Goal: Task Accomplishment & Management: Use online tool/utility

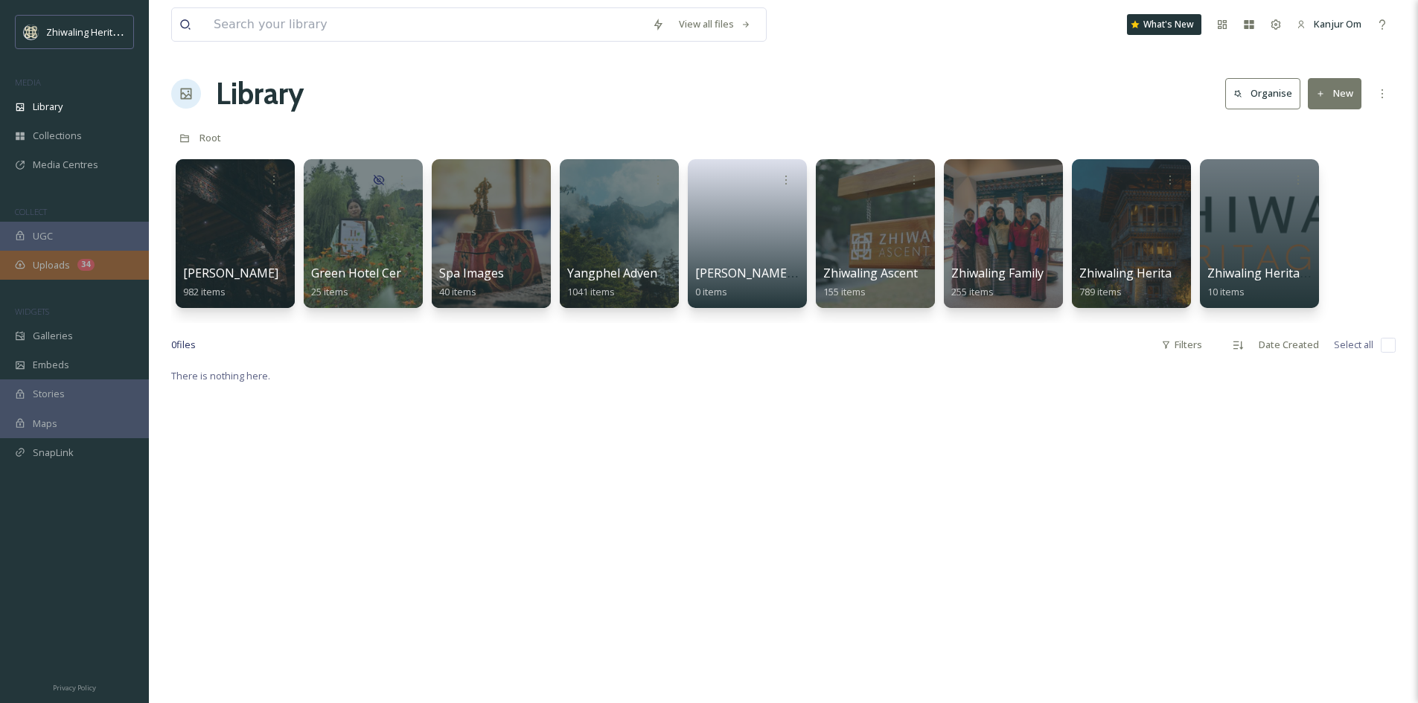
click at [83, 272] on div "Uploads 34" at bounding box center [74, 265] width 149 height 29
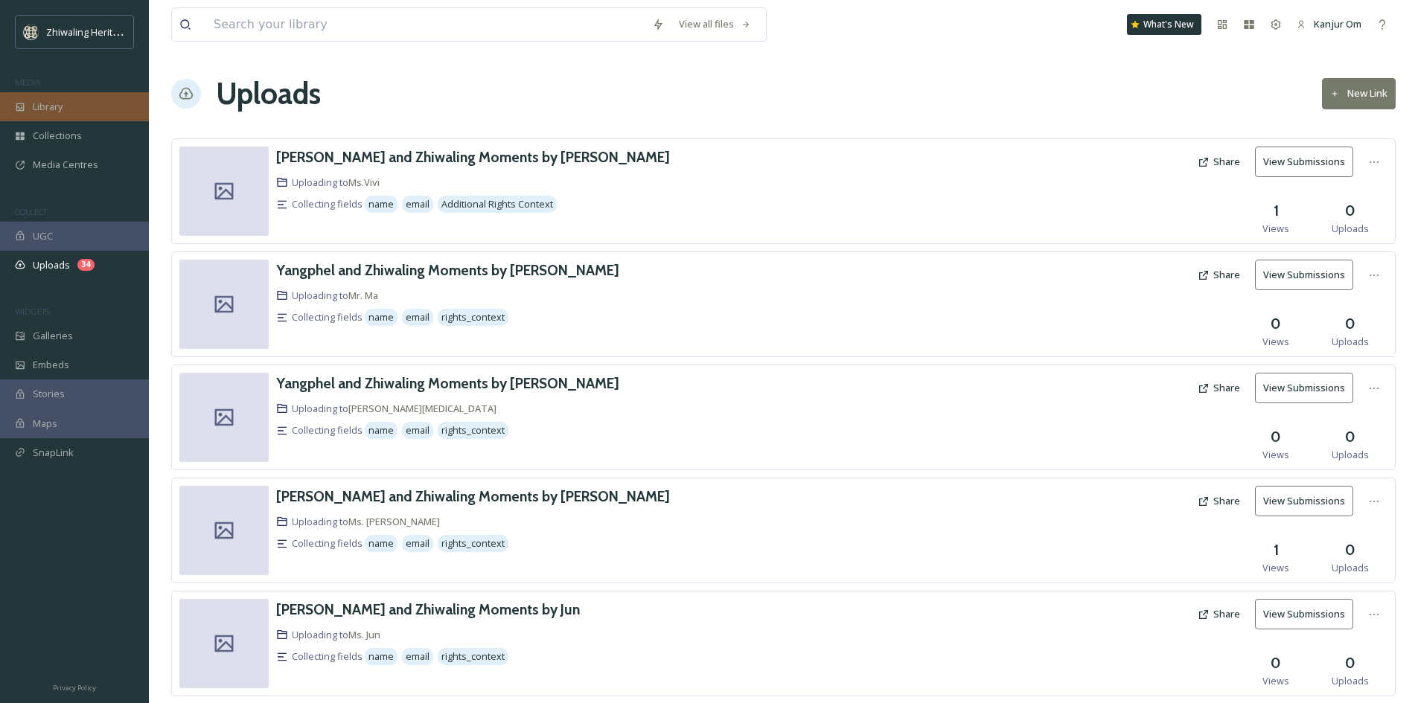
click at [54, 104] on span "Library" at bounding box center [48, 107] width 30 height 14
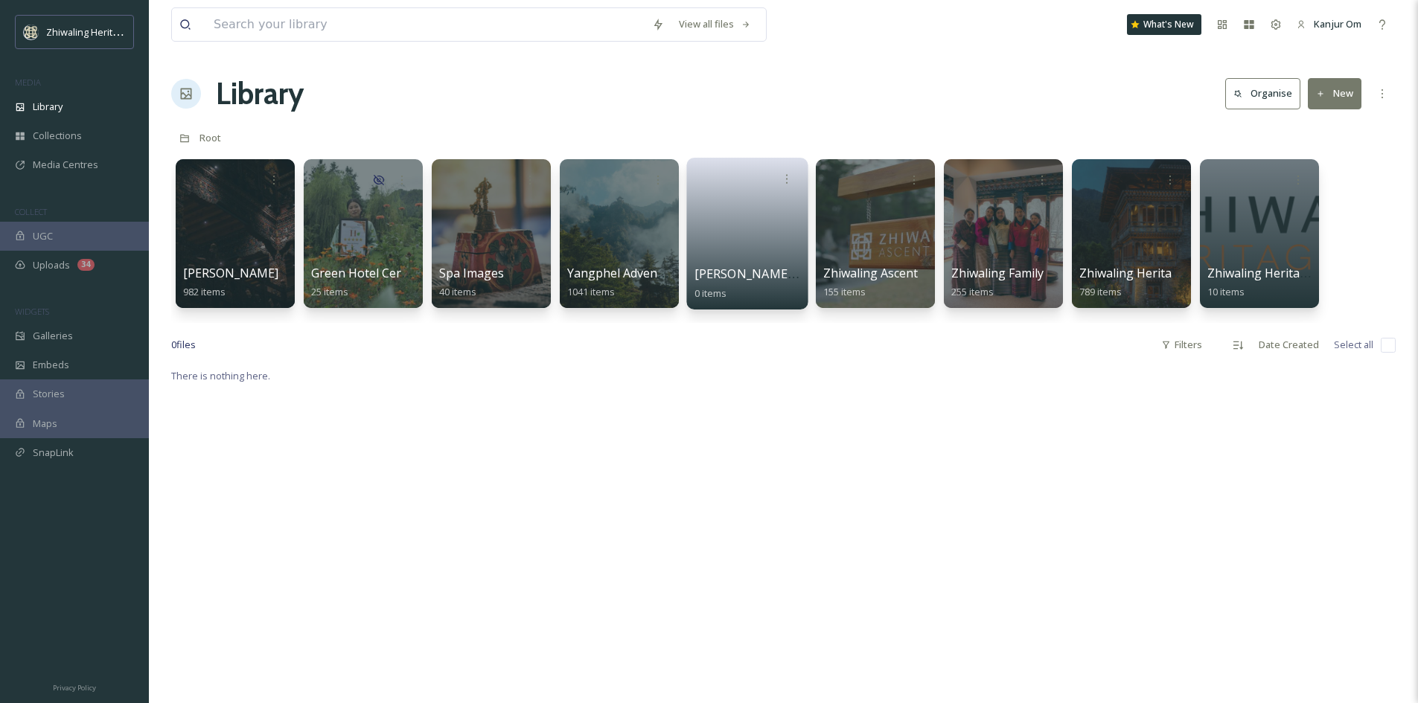
click at [744, 239] on link at bounding box center [747, 229] width 106 height 72
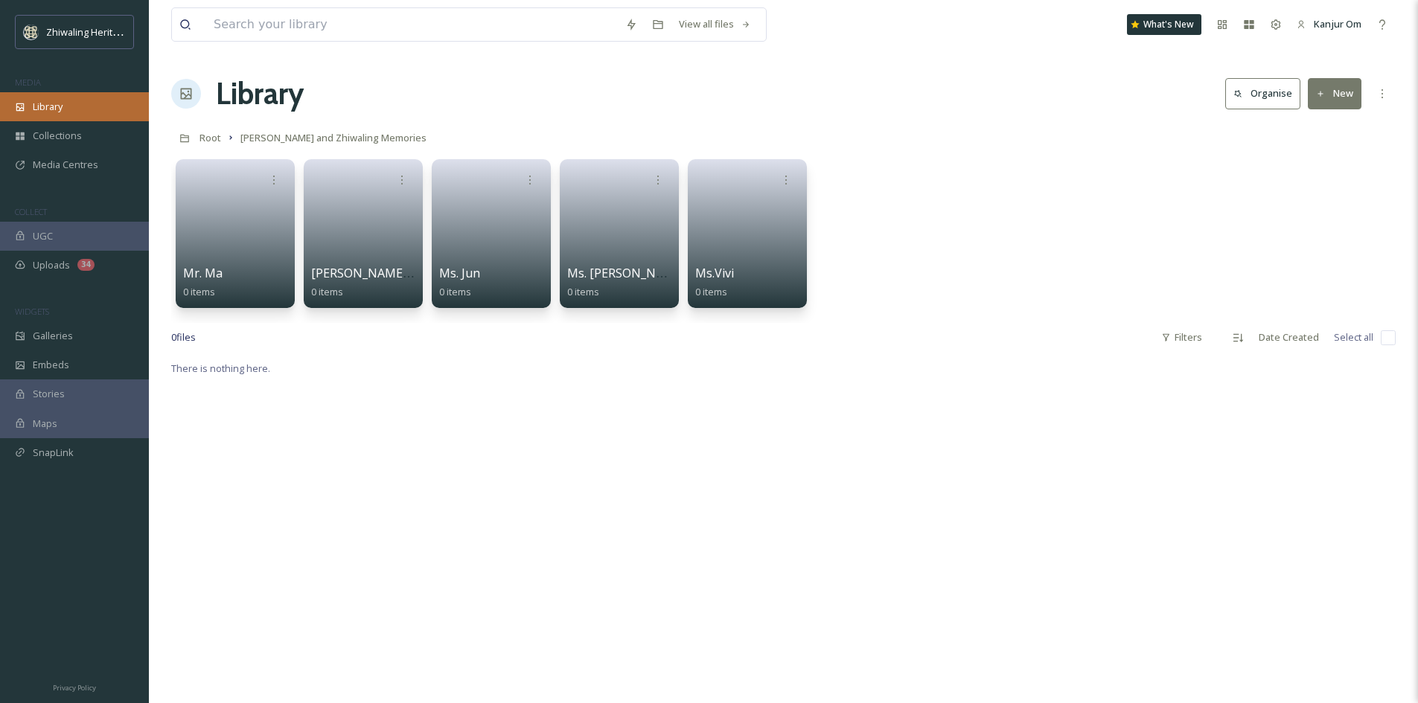
click at [36, 102] on span "Library" at bounding box center [48, 107] width 30 height 14
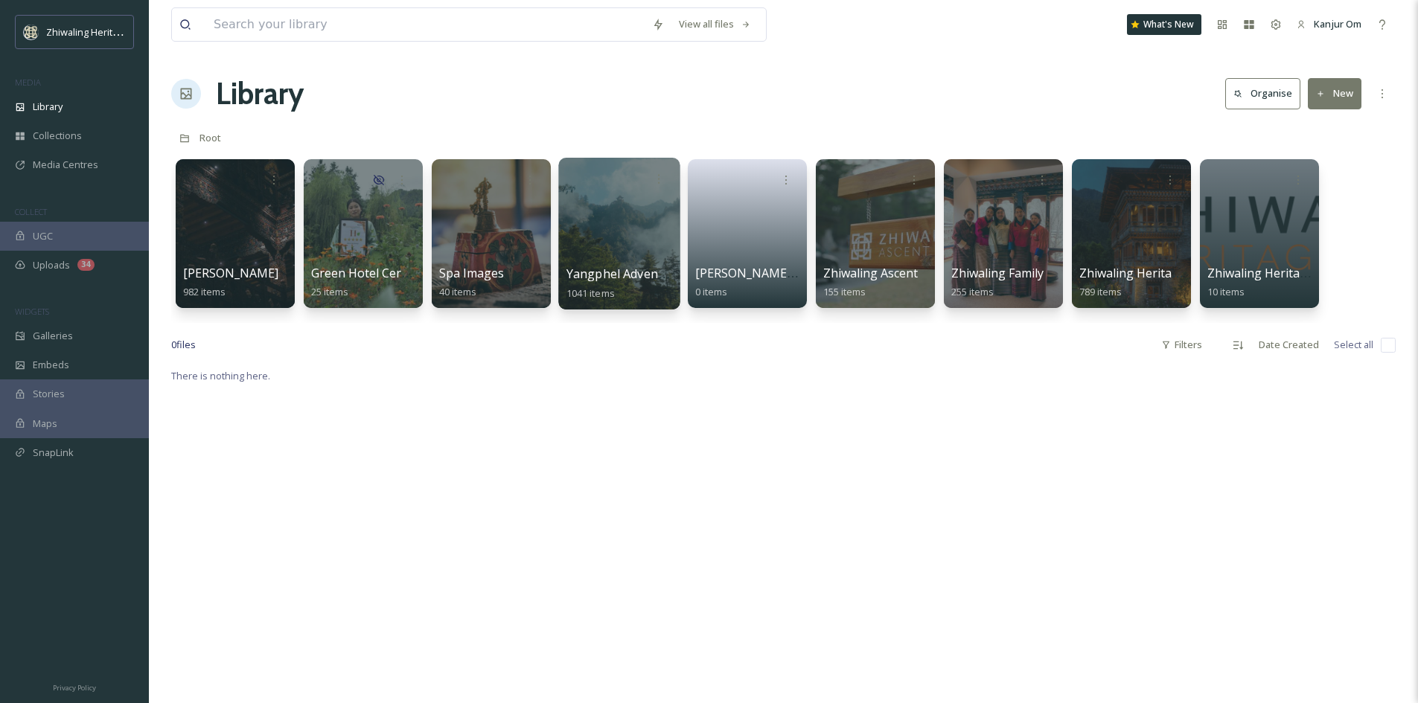
click at [588, 254] on div at bounding box center [618, 234] width 121 height 152
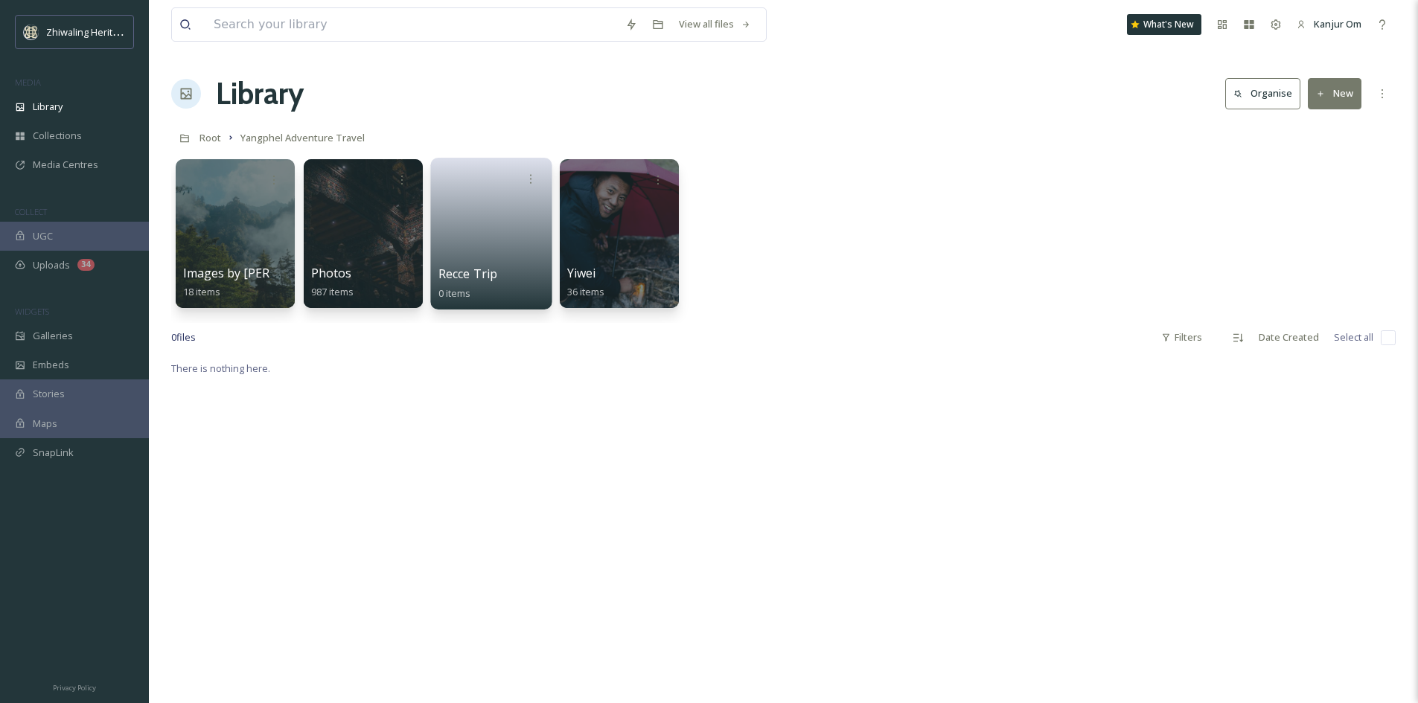
click at [505, 259] on link at bounding box center [491, 229] width 106 height 72
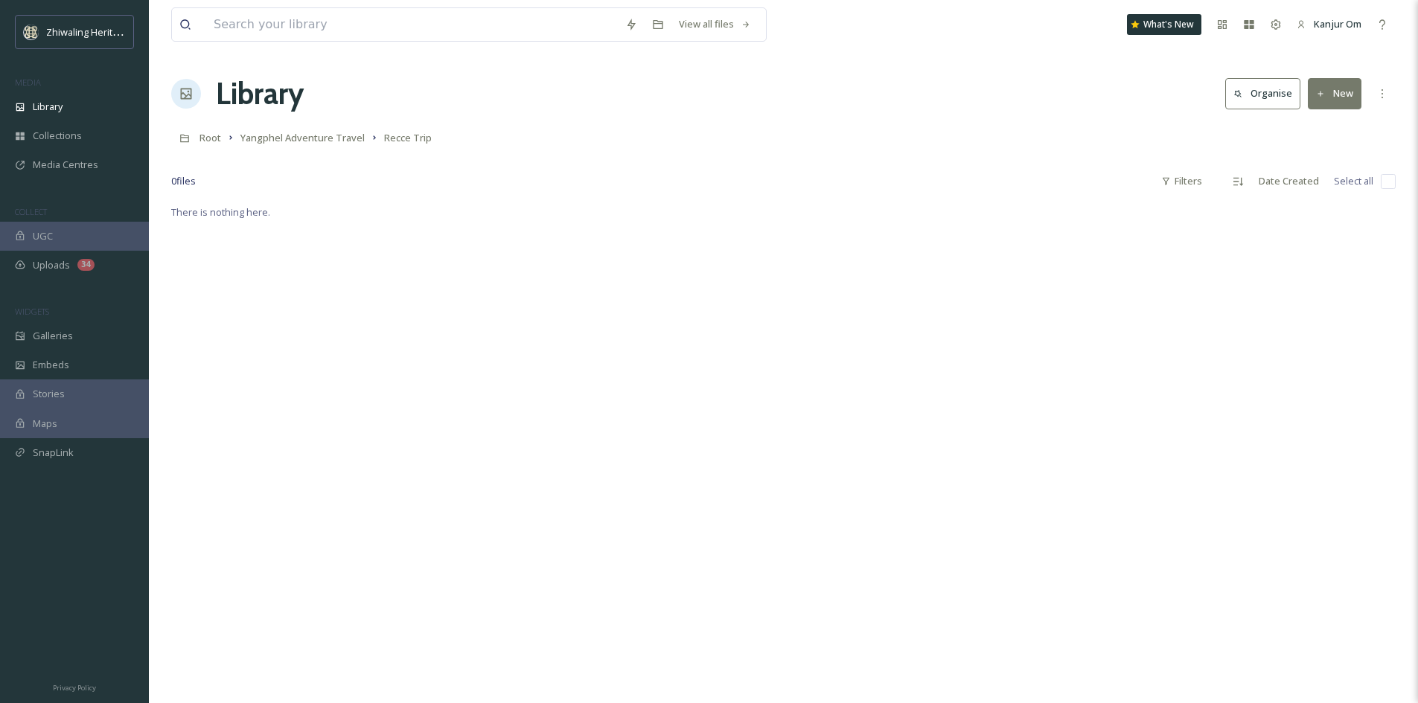
click at [1323, 89] on icon at bounding box center [1321, 94] width 10 height 10
click at [1311, 186] on span "Folder" at bounding box center [1317, 186] width 28 height 14
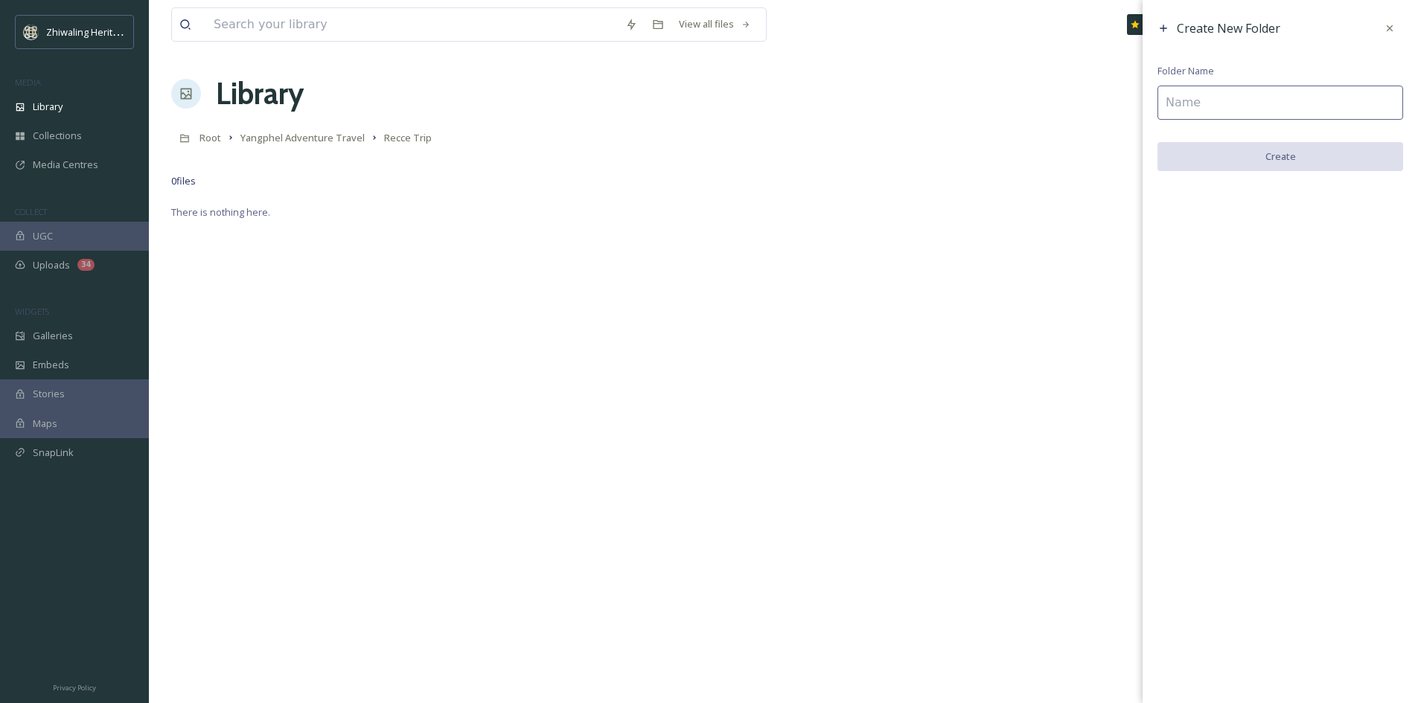
click at [1298, 109] on input at bounding box center [1280, 103] width 246 height 34
type input "Team 1 (Paro and Haa)"
click at [1241, 153] on button "Create" at bounding box center [1280, 157] width 246 height 31
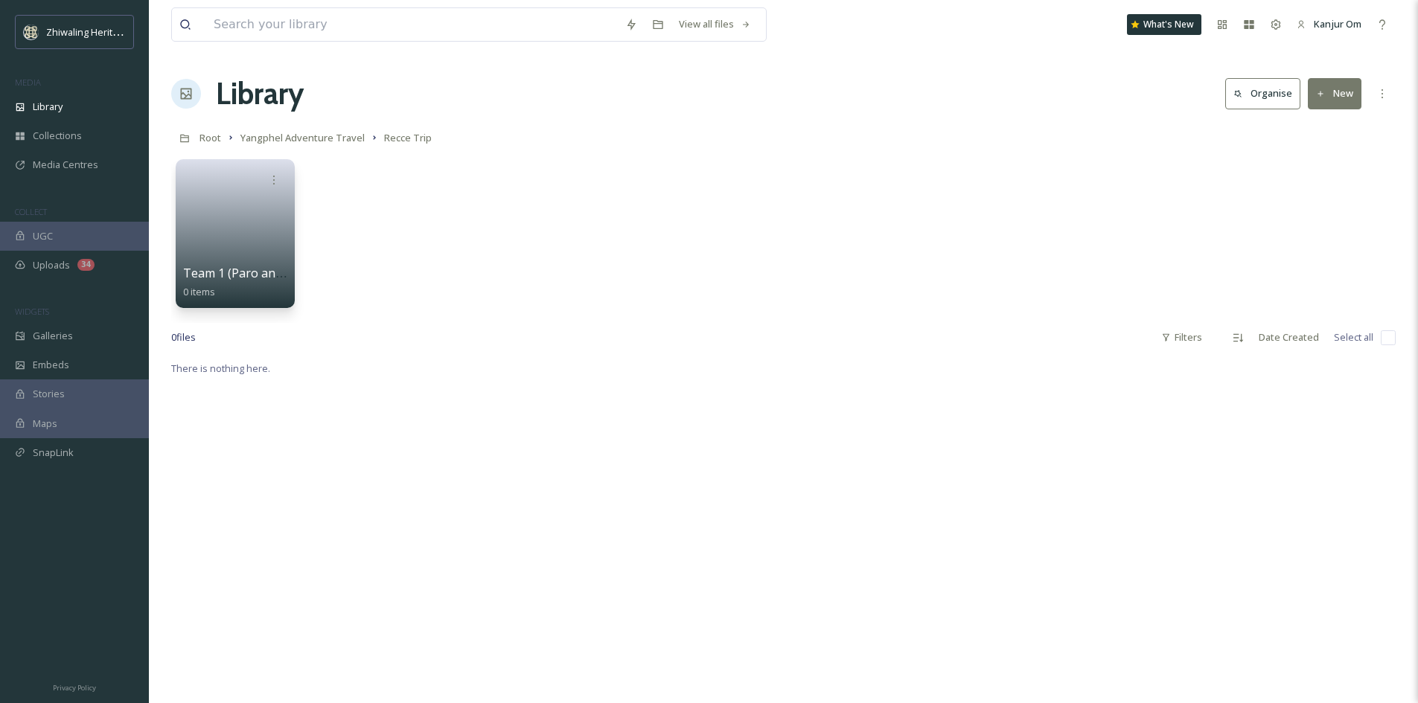
click at [1345, 108] on button "New" at bounding box center [1335, 93] width 54 height 31
click at [1317, 179] on span "Folder" at bounding box center [1317, 186] width 28 height 14
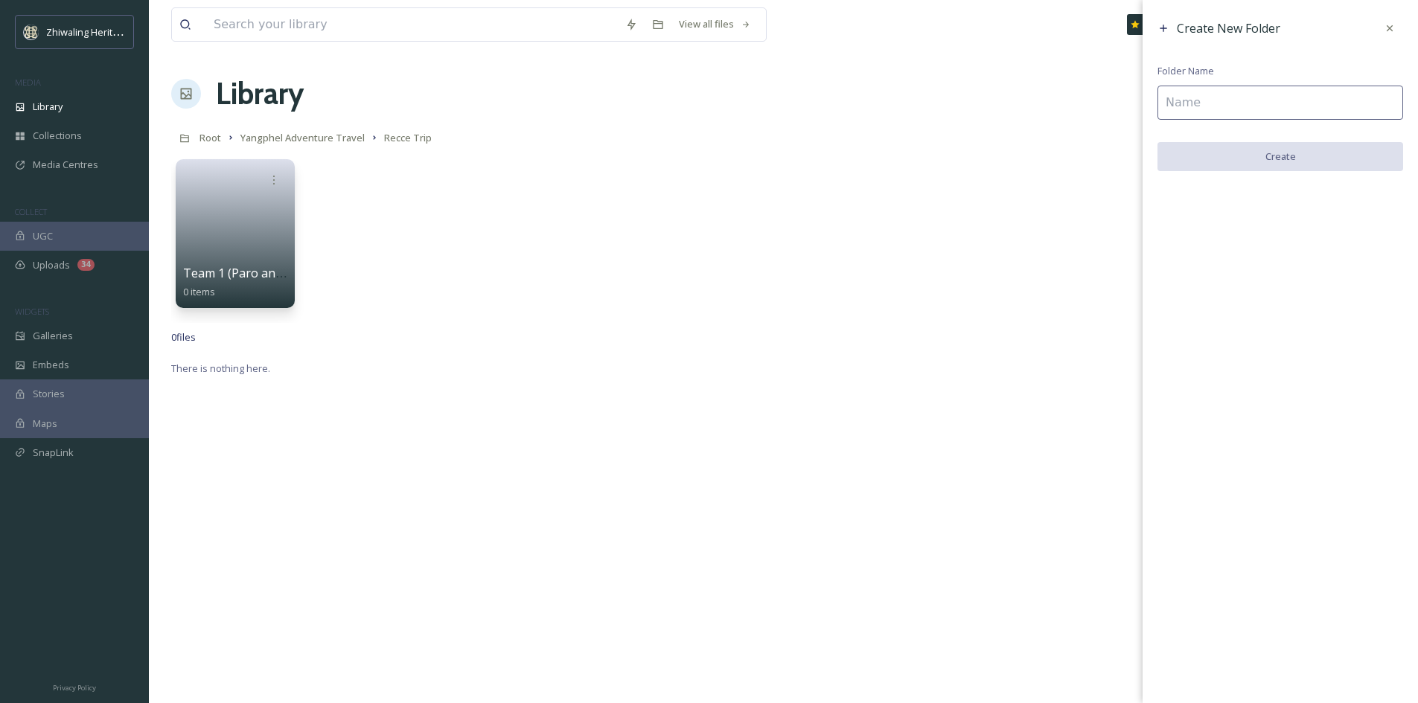
click at [1286, 106] on input at bounding box center [1280, 103] width 246 height 34
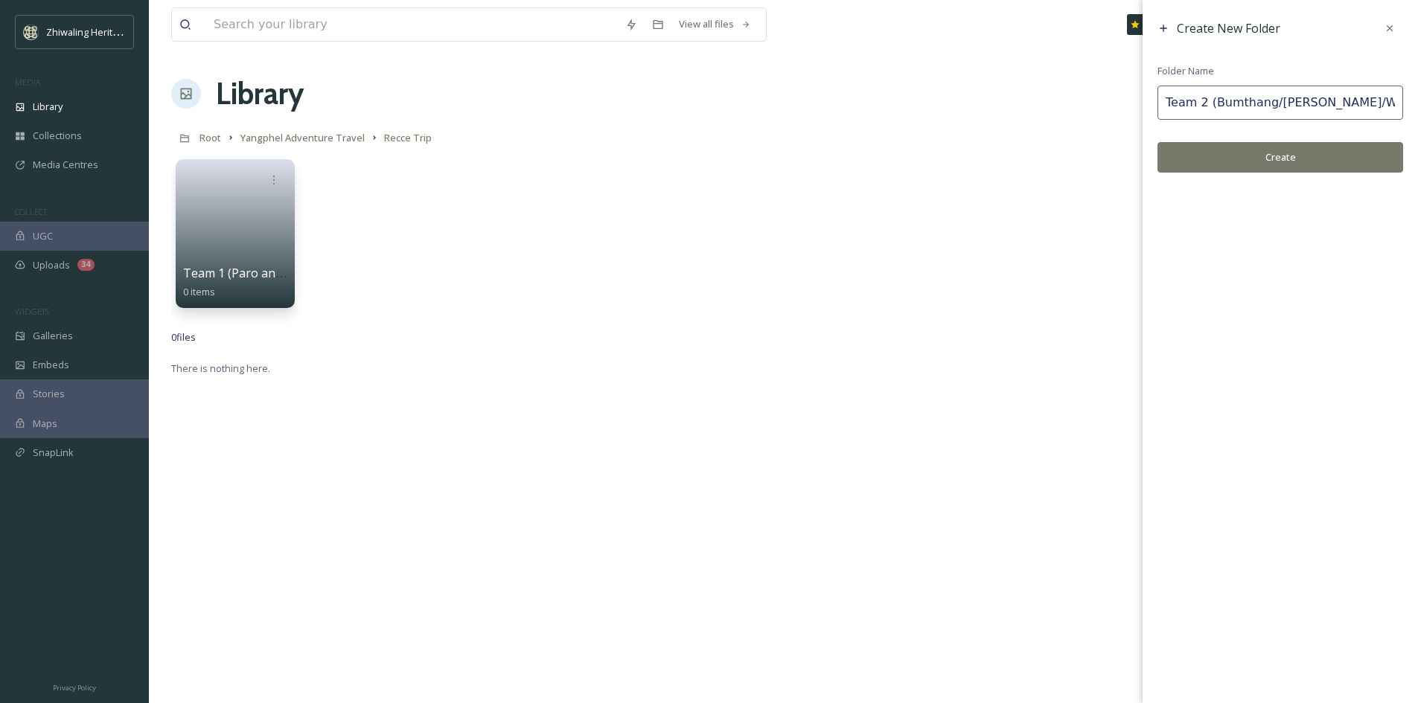
type input "Team 2 (Bumthang/[PERSON_NAME]/Wangdi)"
click at [1251, 160] on button "Create" at bounding box center [1280, 157] width 246 height 31
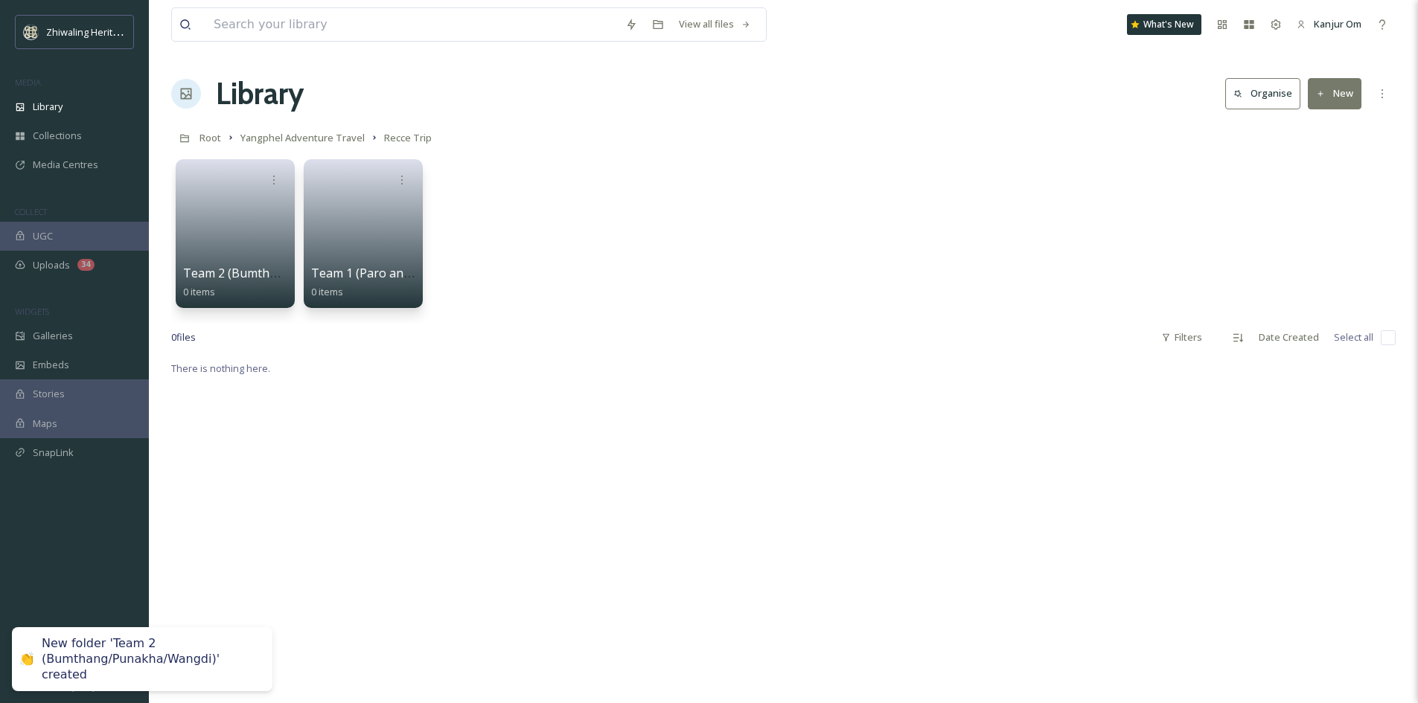
click at [1333, 103] on button "New" at bounding box center [1335, 93] width 54 height 31
click at [1317, 193] on span "Folder" at bounding box center [1317, 186] width 28 height 14
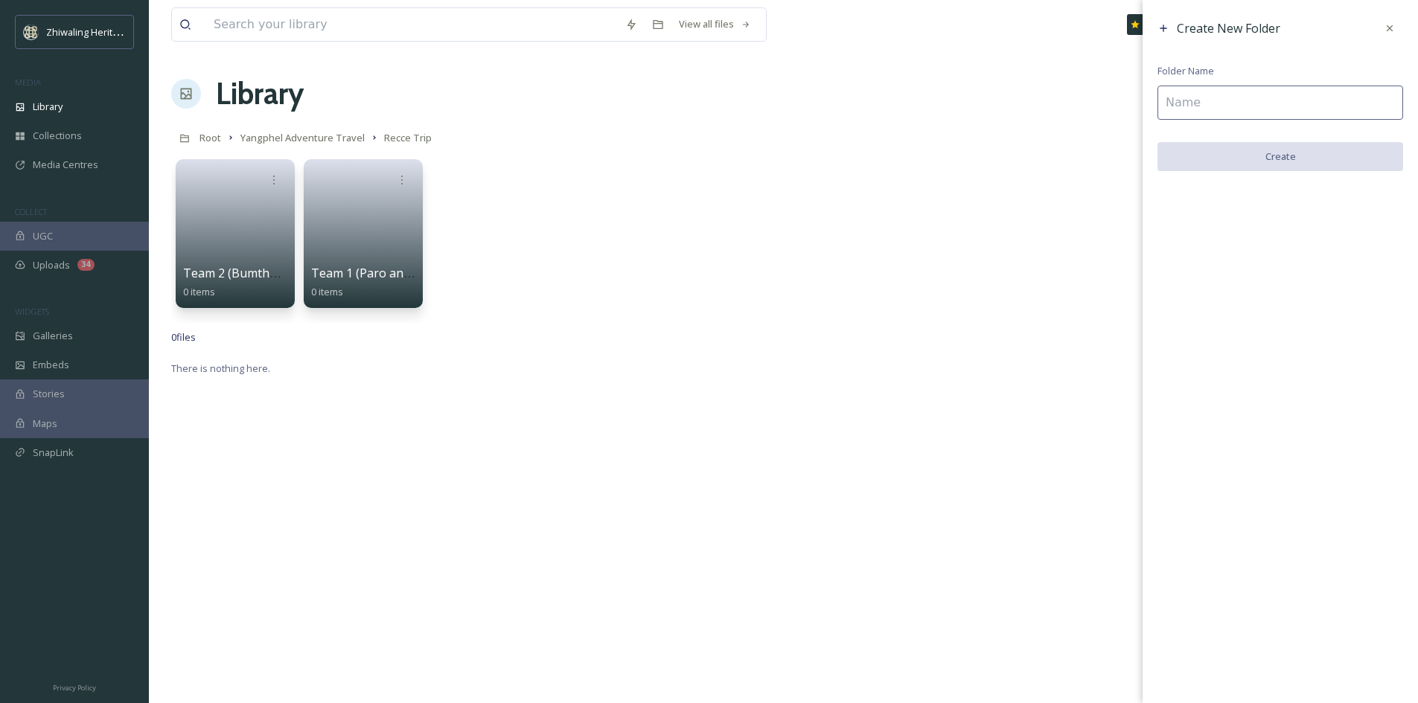
click at [1253, 107] on input at bounding box center [1280, 103] width 246 height 34
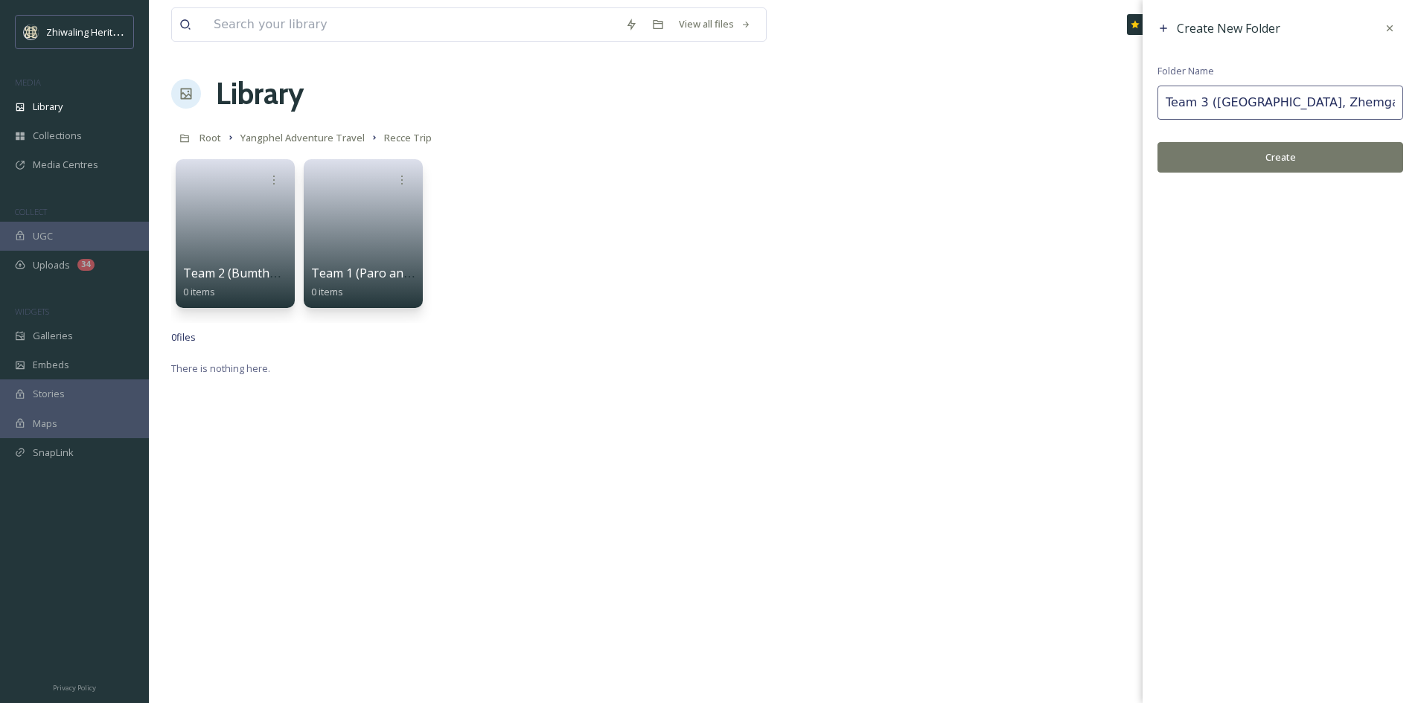
type input "Team 3 ([GEOGRAPHIC_DATA], Zhemgang)"
click at [1307, 160] on button "Create" at bounding box center [1280, 157] width 246 height 31
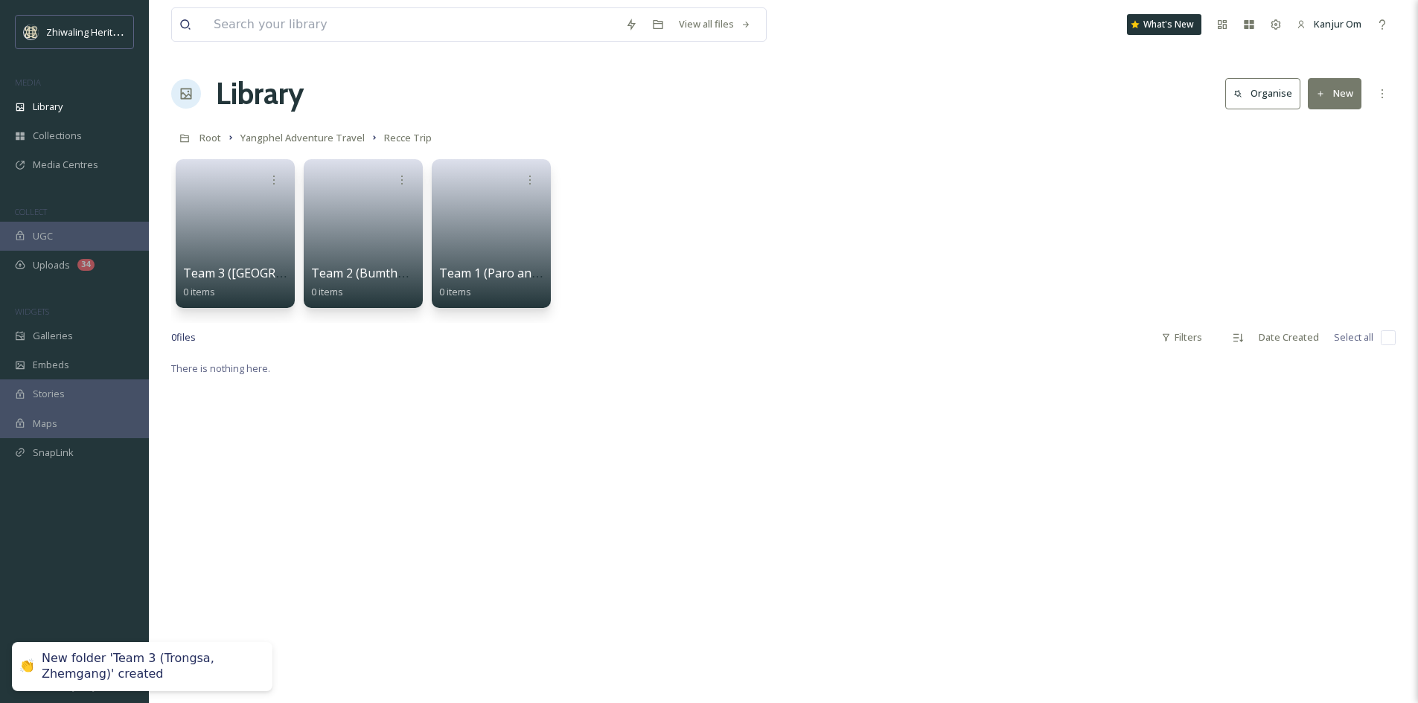
click at [510, 401] on div "There is nothing here." at bounding box center [783, 710] width 1224 height 703
drag, startPoint x: 761, startPoint y: 335, endPoint x: 704, endPoint y: 327, distance: 57.8
click at [761, 335] on div "0 file s Filters Date Created Select all" at bounding box center [783, 337] width 1224 height 29
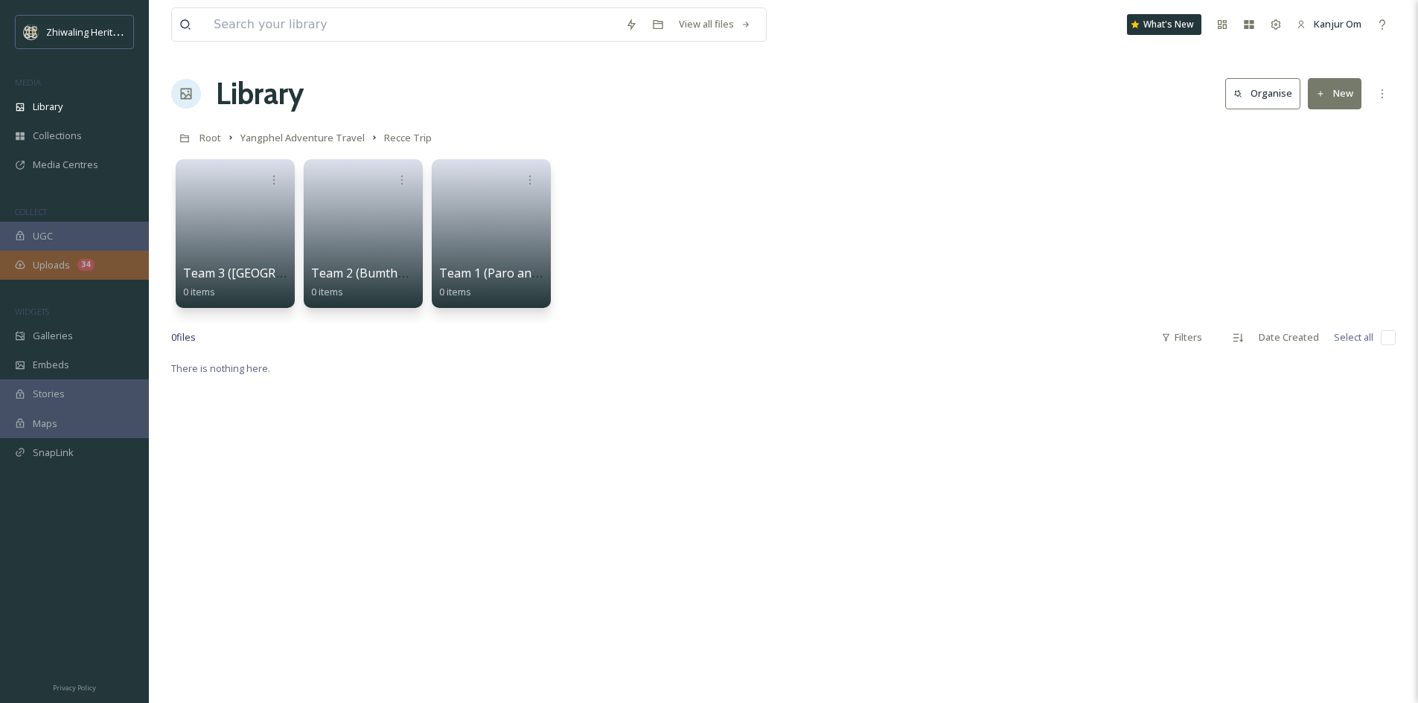
click at [43, 256] on div "Uploads 34" at bounding box center [74, 265] width 149 height 29
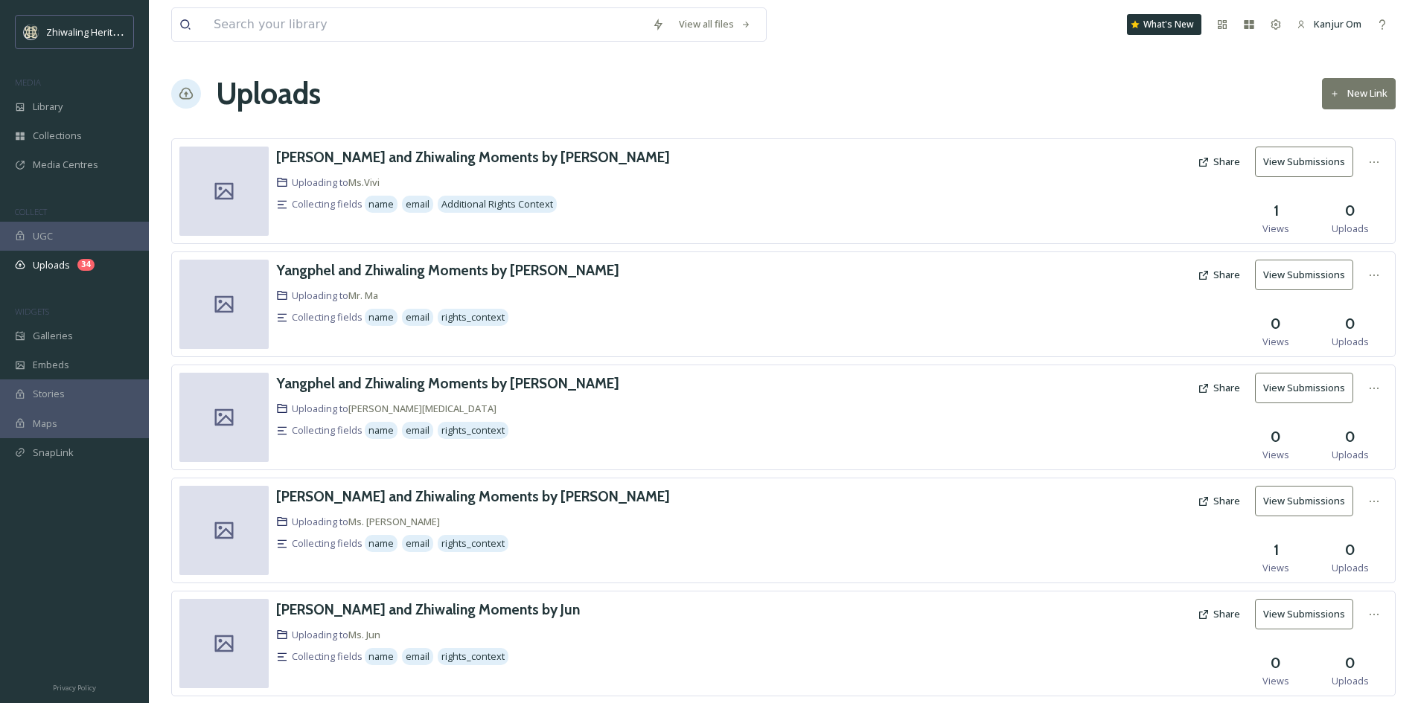
click at [1338, 100] on button "New Link" at bounding box center [1359, 93] width 74 height 31
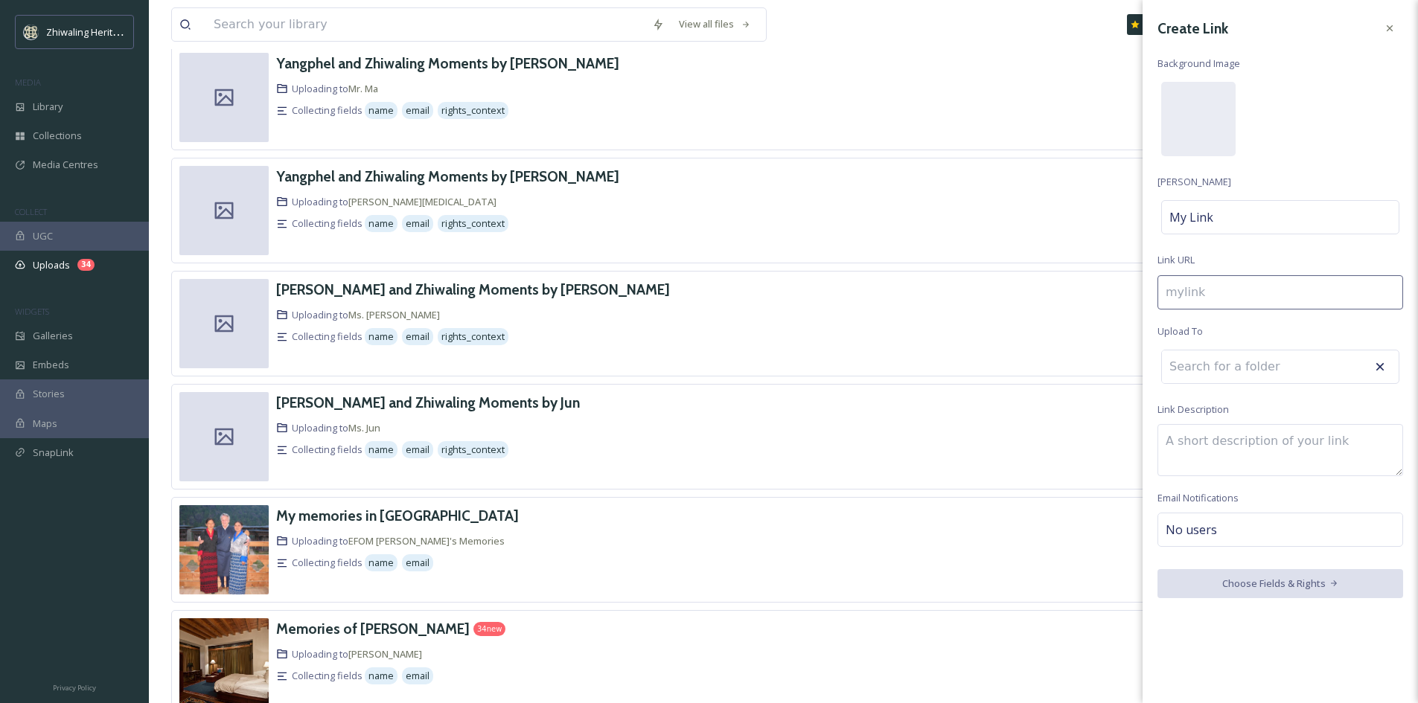
scroll to position [377, 0]
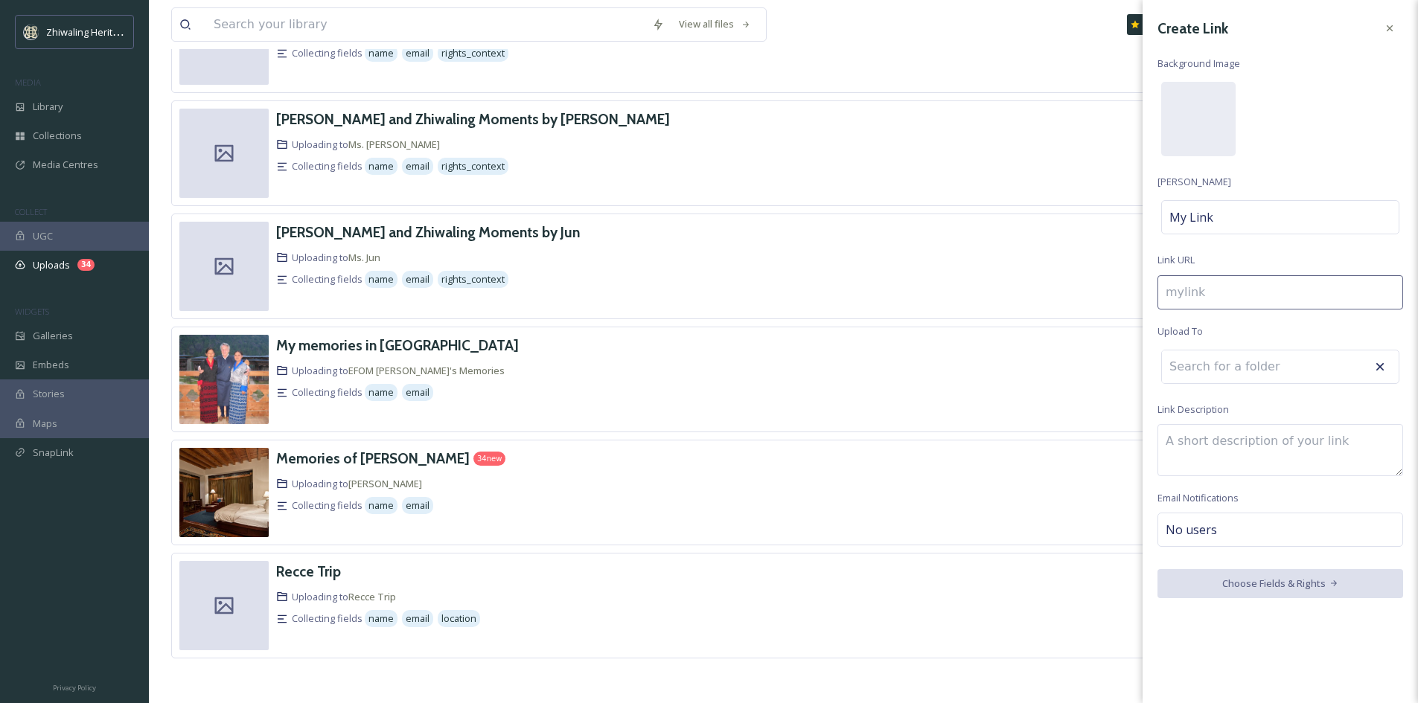
click at [595, 612] on div "Collecting fields name email location" at bounding box center [578, 619] width 604 height 22
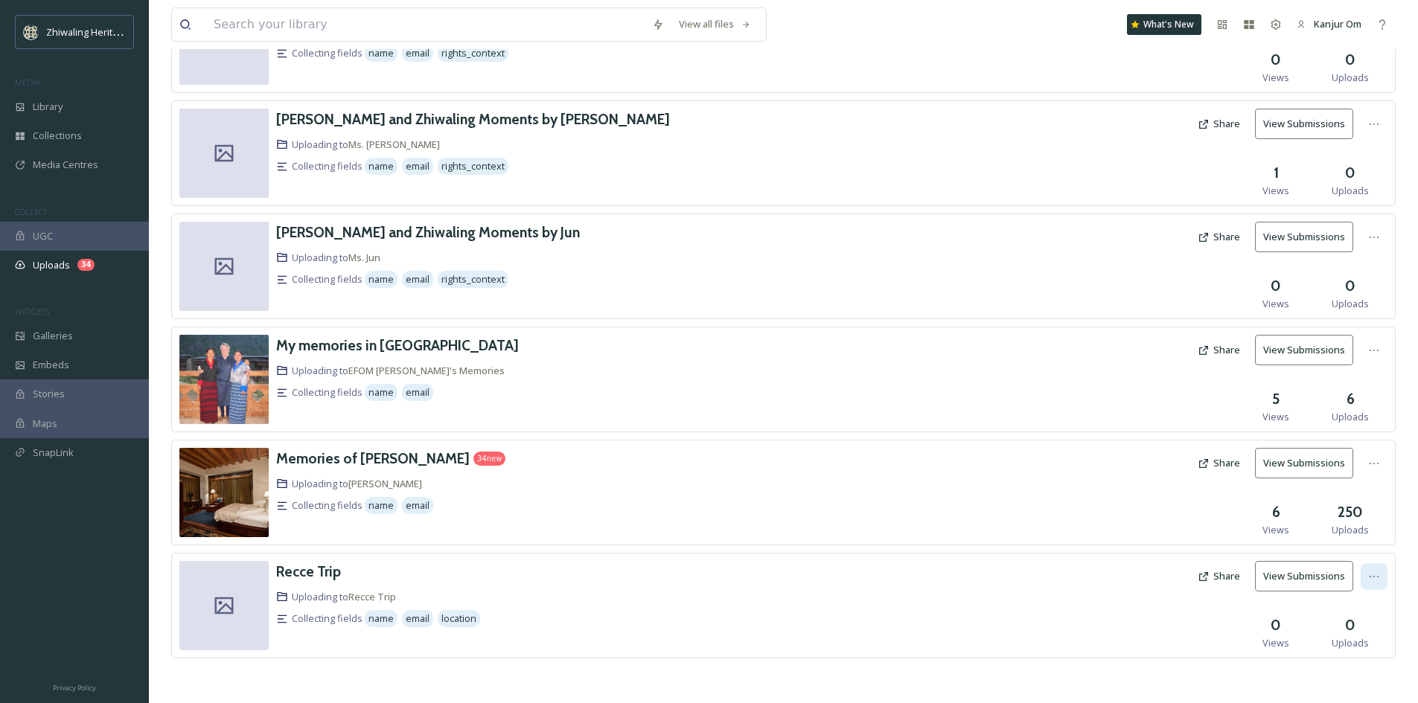
click at [1386, 573] on div at bounding box center [1373, 576] width 27 height 27
click at [1356, 647] on div "Edit" at bounding box center [1358, 638] width 57 height 29
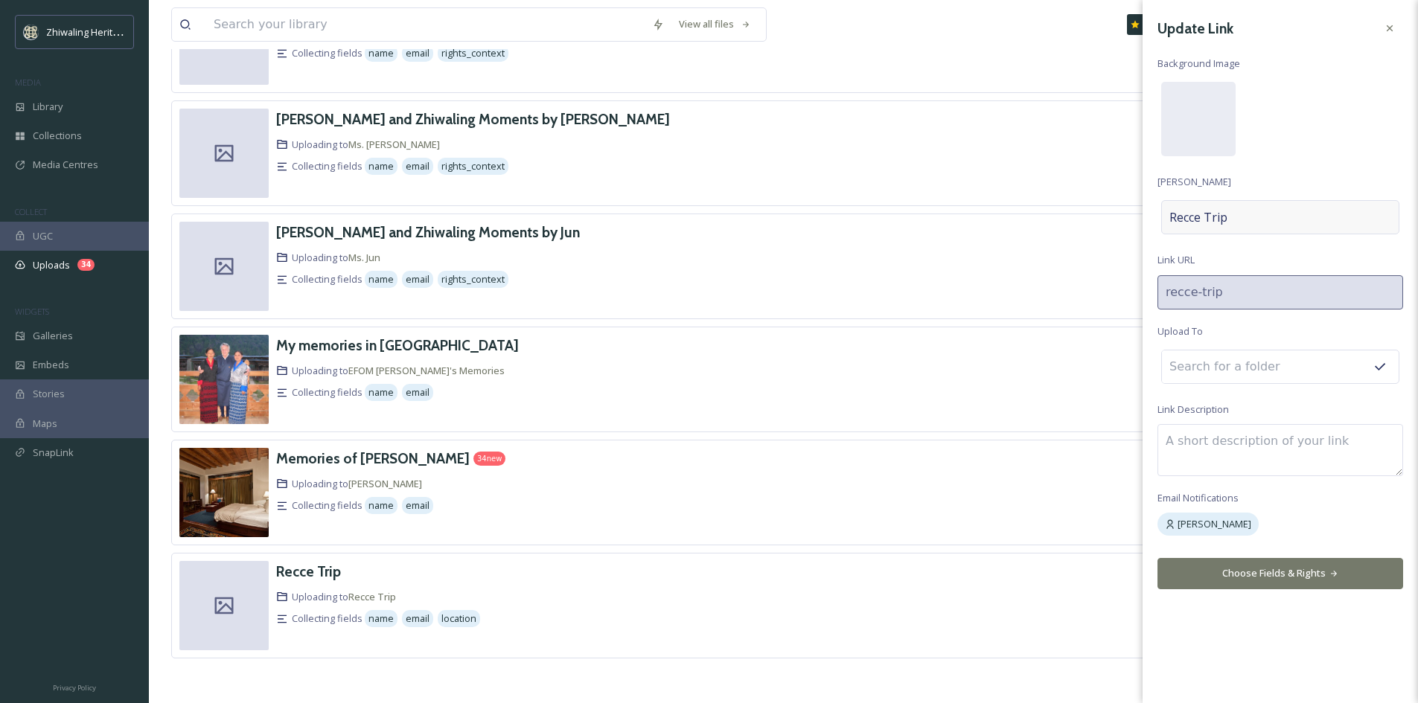
click at [1262, 223] on div "Recce Trip" at bounding box center [1280, 217] width 238 height 34
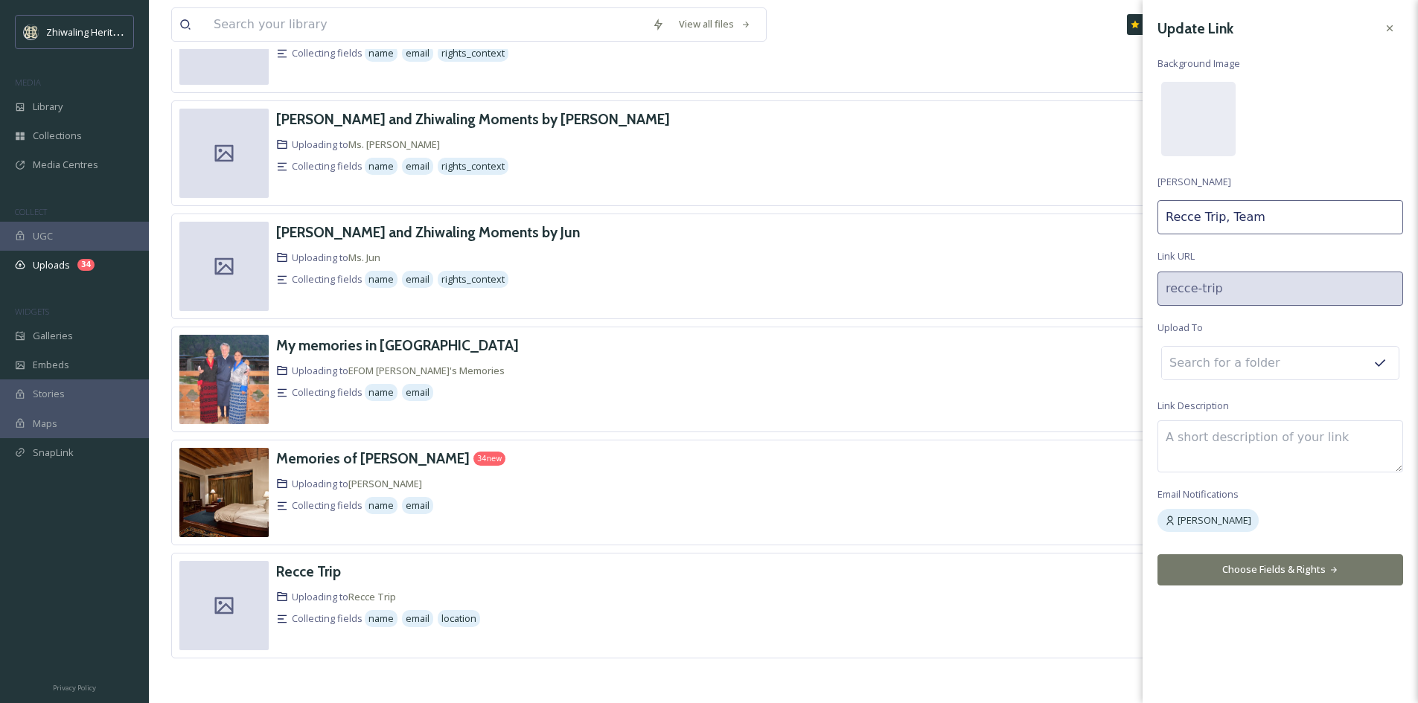
type input "Recce Trip, Team 1"
click at [1213, 375] on input at bounding box center [1244, 363] width 164 height 33
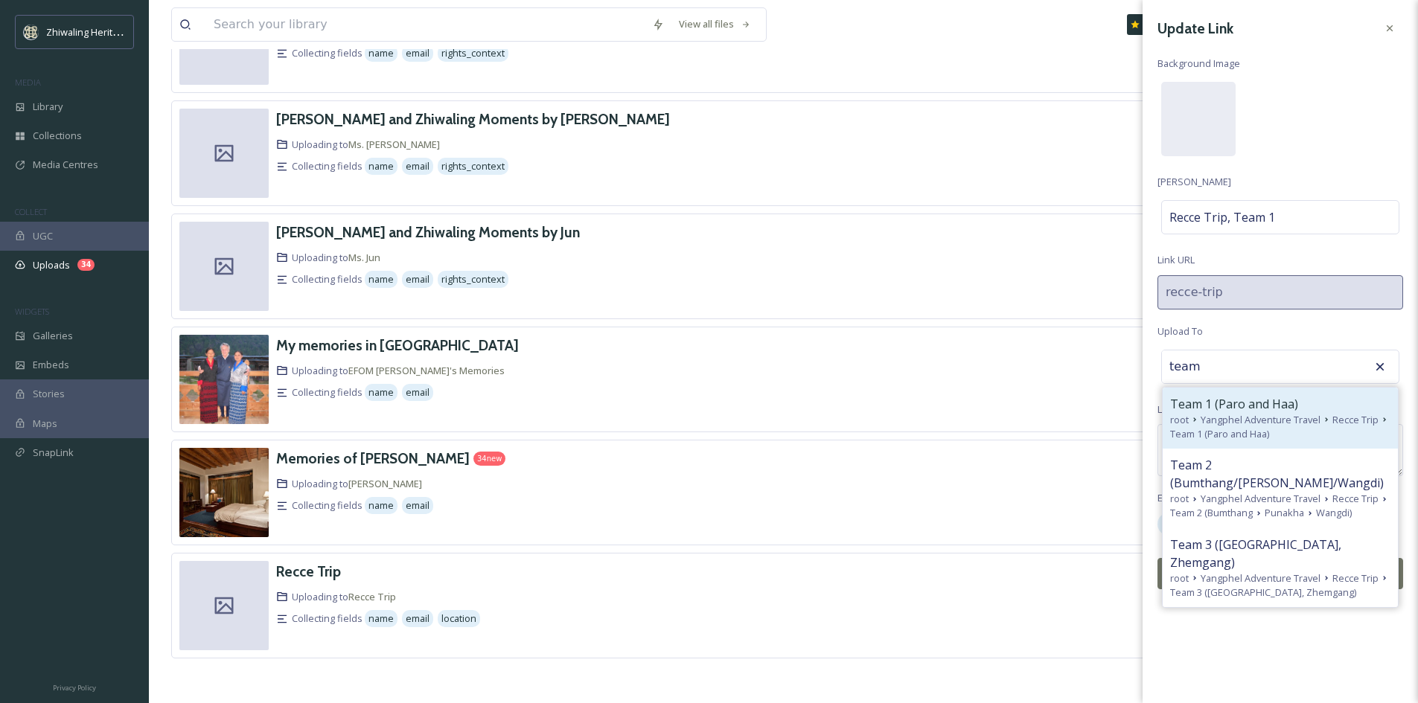
click at [1218, 411] on span "Team 1 (Paro and Haa)" at bounding box center [1234, 404] width 128 height 18
type input "Team 1 (Paro and Haa)"
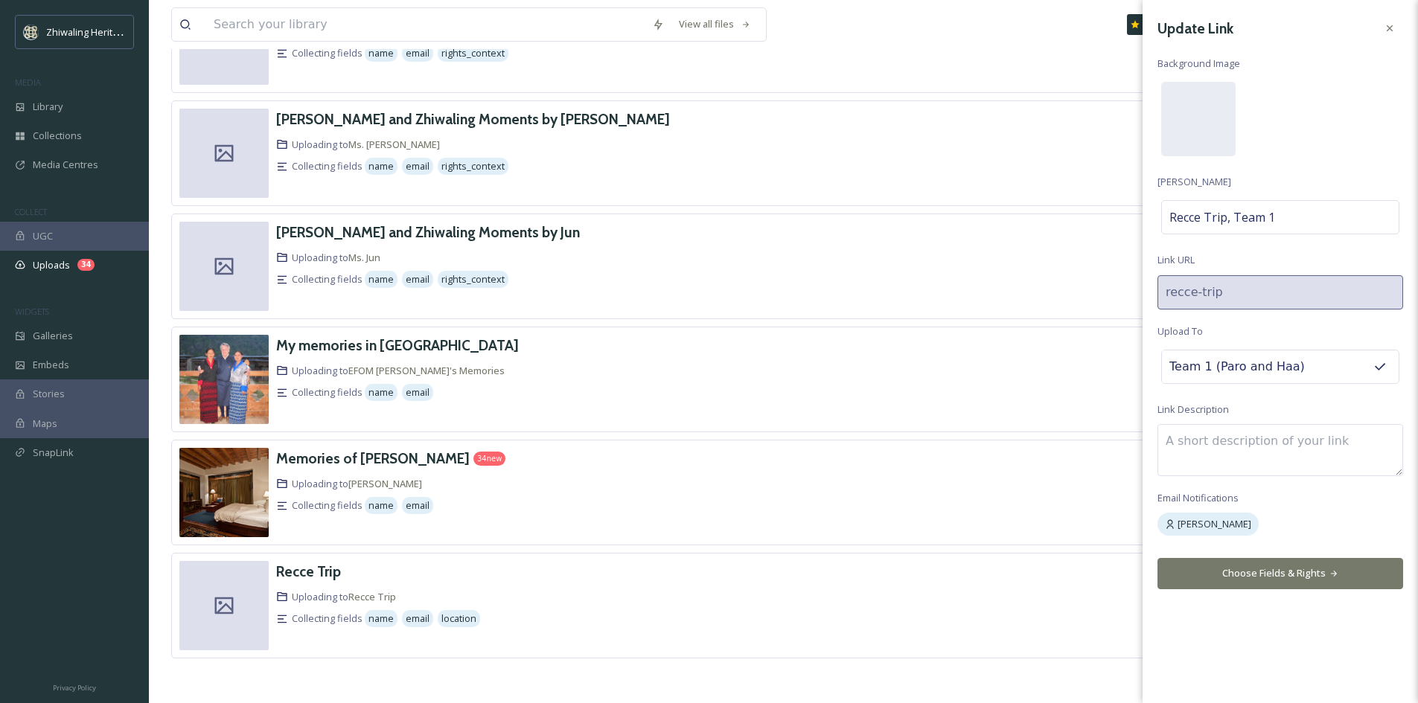
click at [1255, 567] on button "Choose Fields & Rights" at bounding box center [1280, 573] width 246 height 31
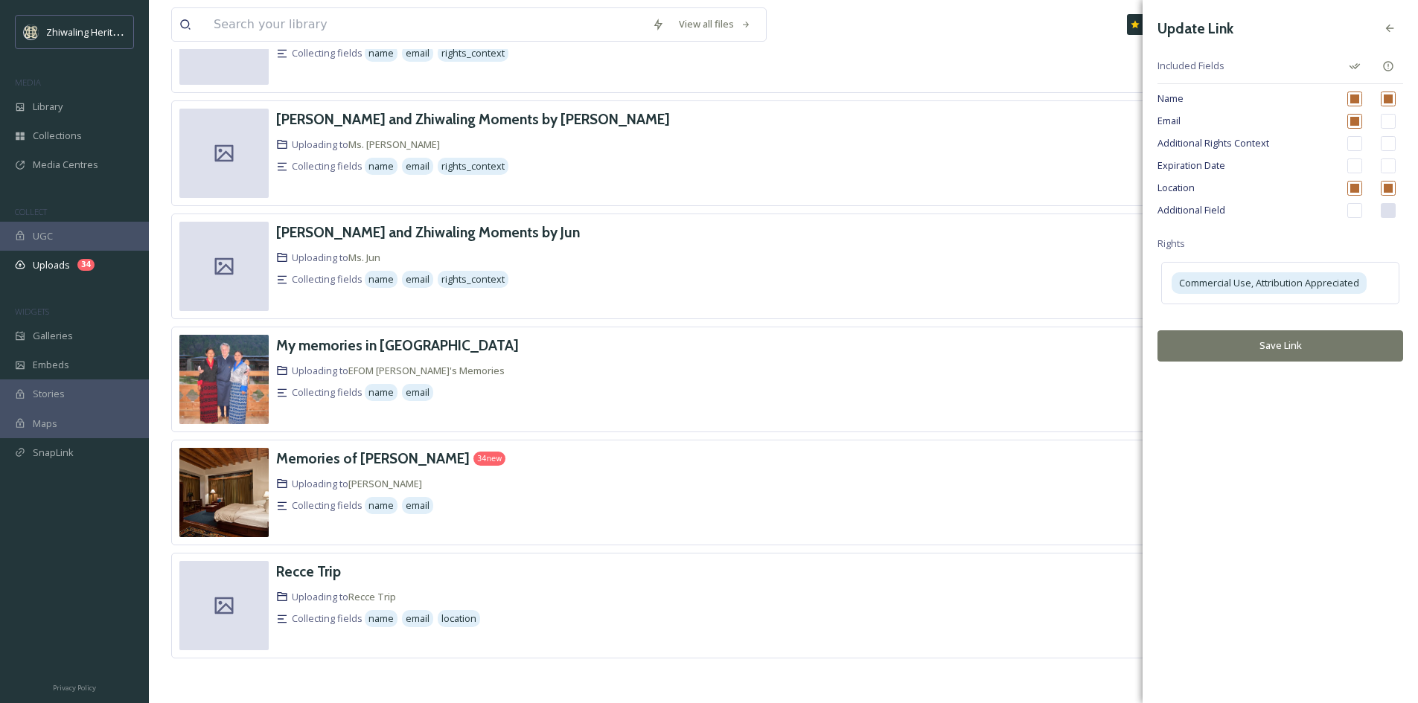
click at [1263, 351] on button "Save Link" at bounding box center [1280, 345] width 246 height 31
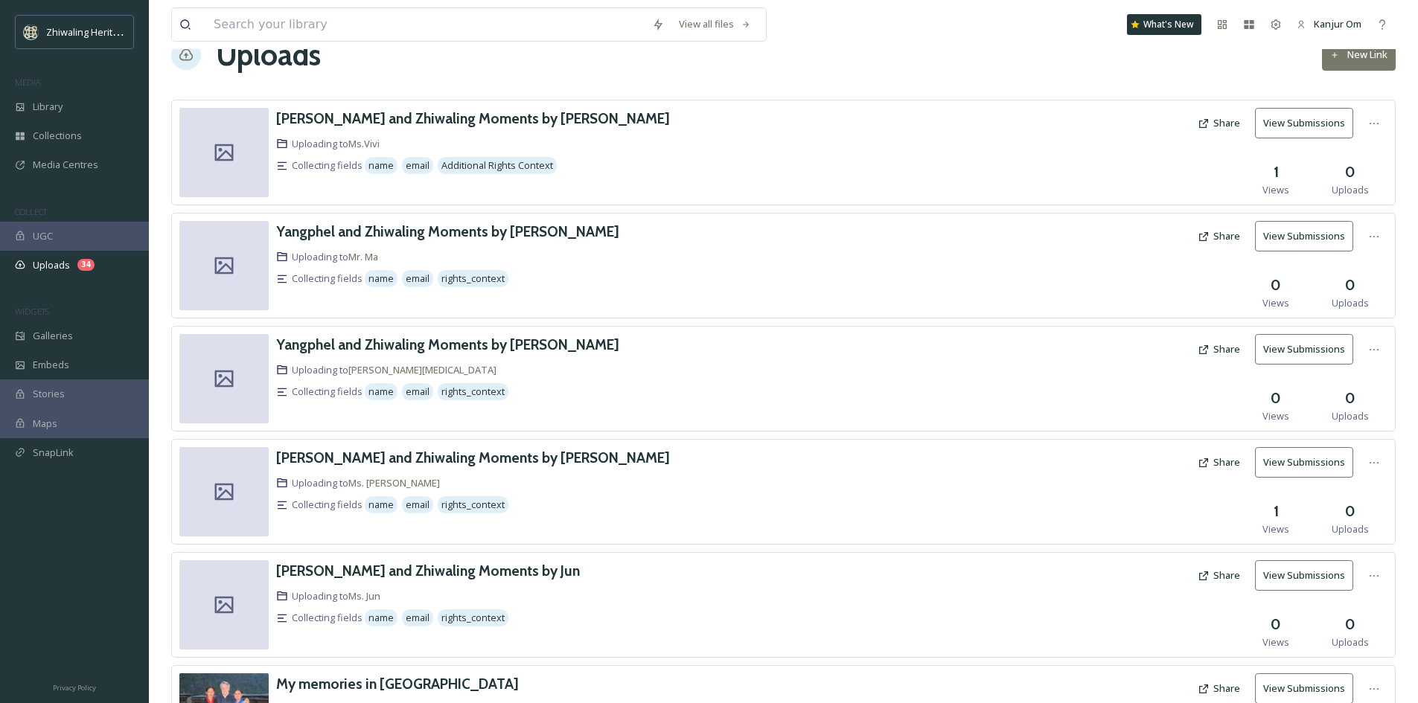
scroll to position [0, 0]
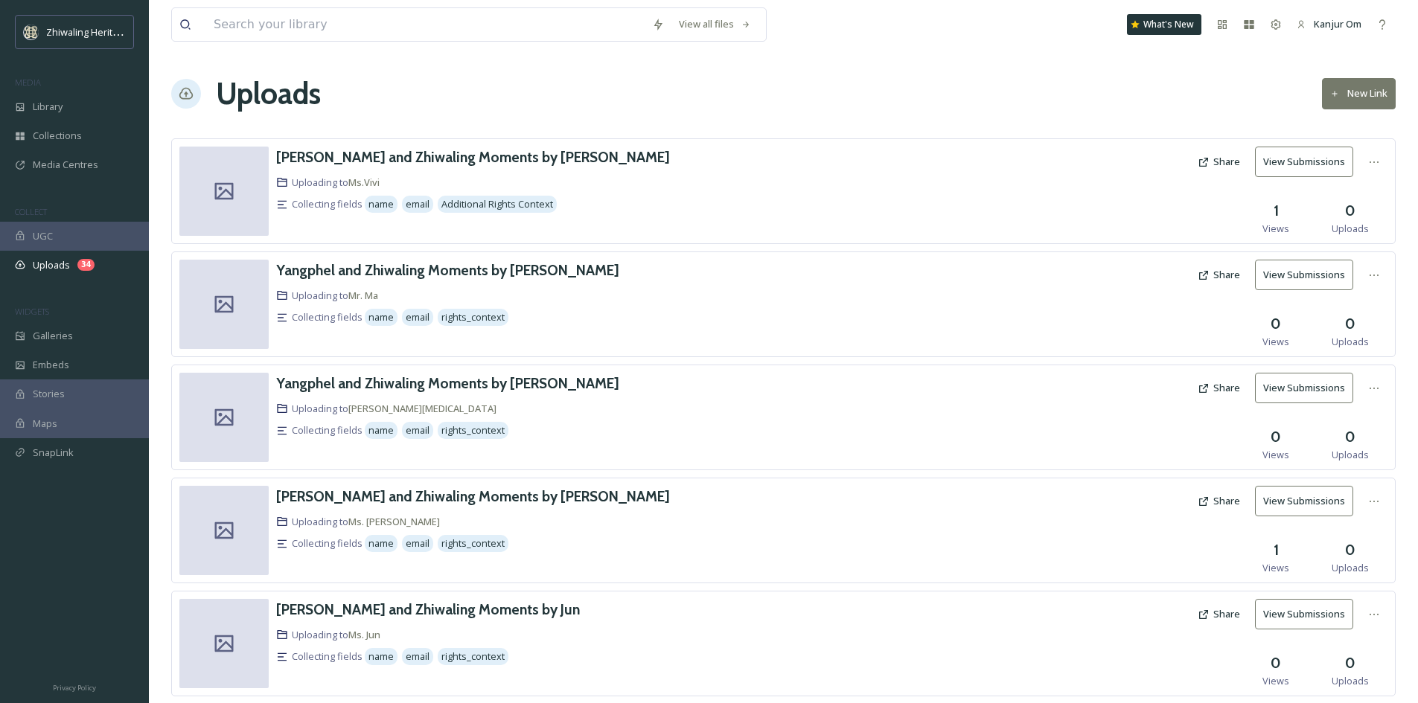
click at [1367, 97] on button "New Link" at bounding box center [1359, 93] width 74 height 31
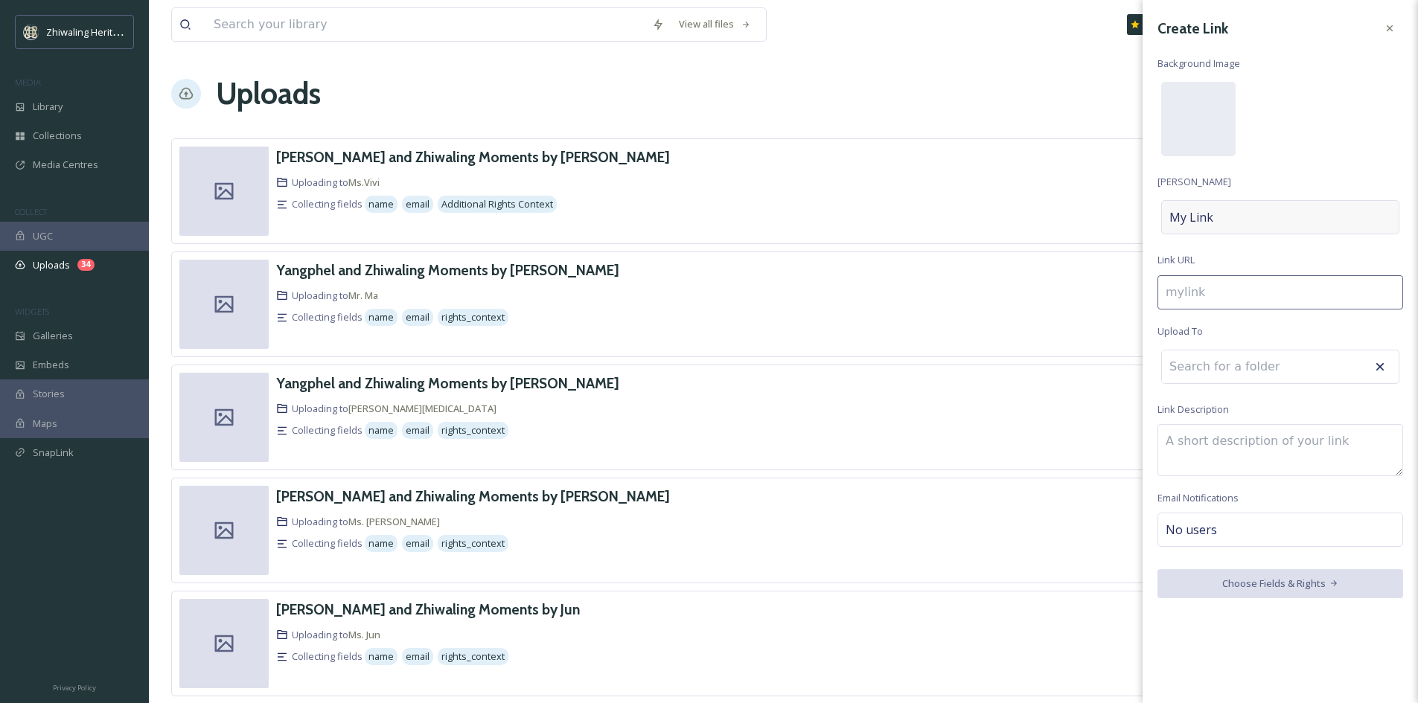
click at [1218, 217] on div "My Link" at bounding box center [1280, 217] width 238 height 34
type input "r"
type input "R"
type input "re"
type input "Re"
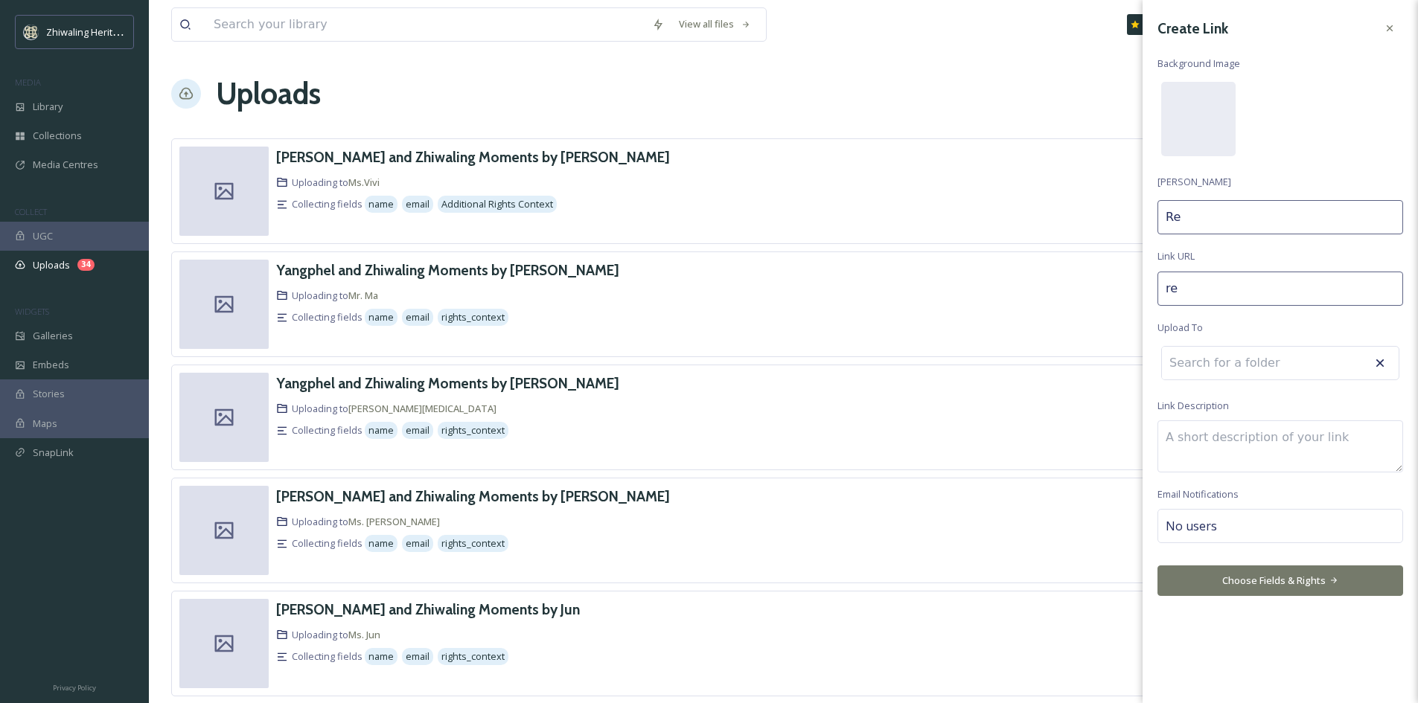
type input "rec"
type input "Rec"
type input "recc"
type input "Recc"
type input "recce"
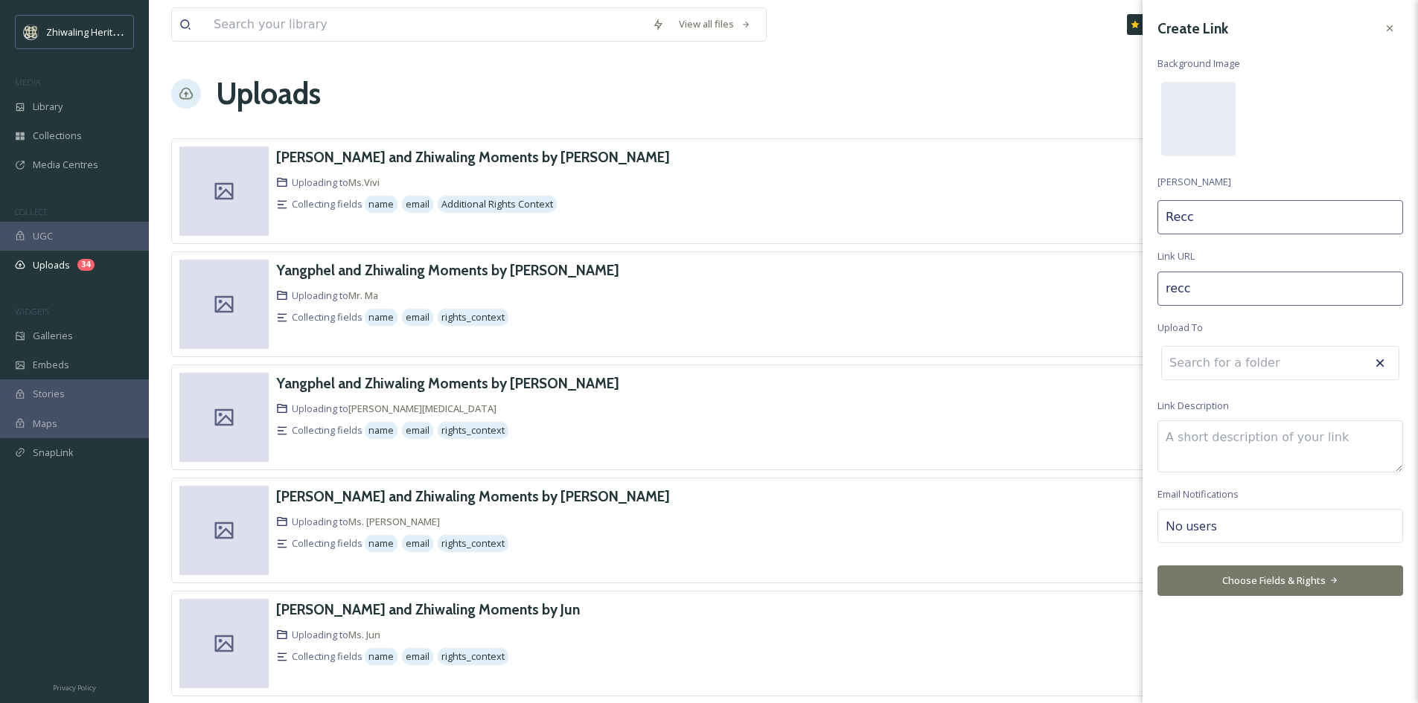
type input "Recce"
type input "recce-"
type input "Recce"
type input "recce-t"
type input "Recce T"
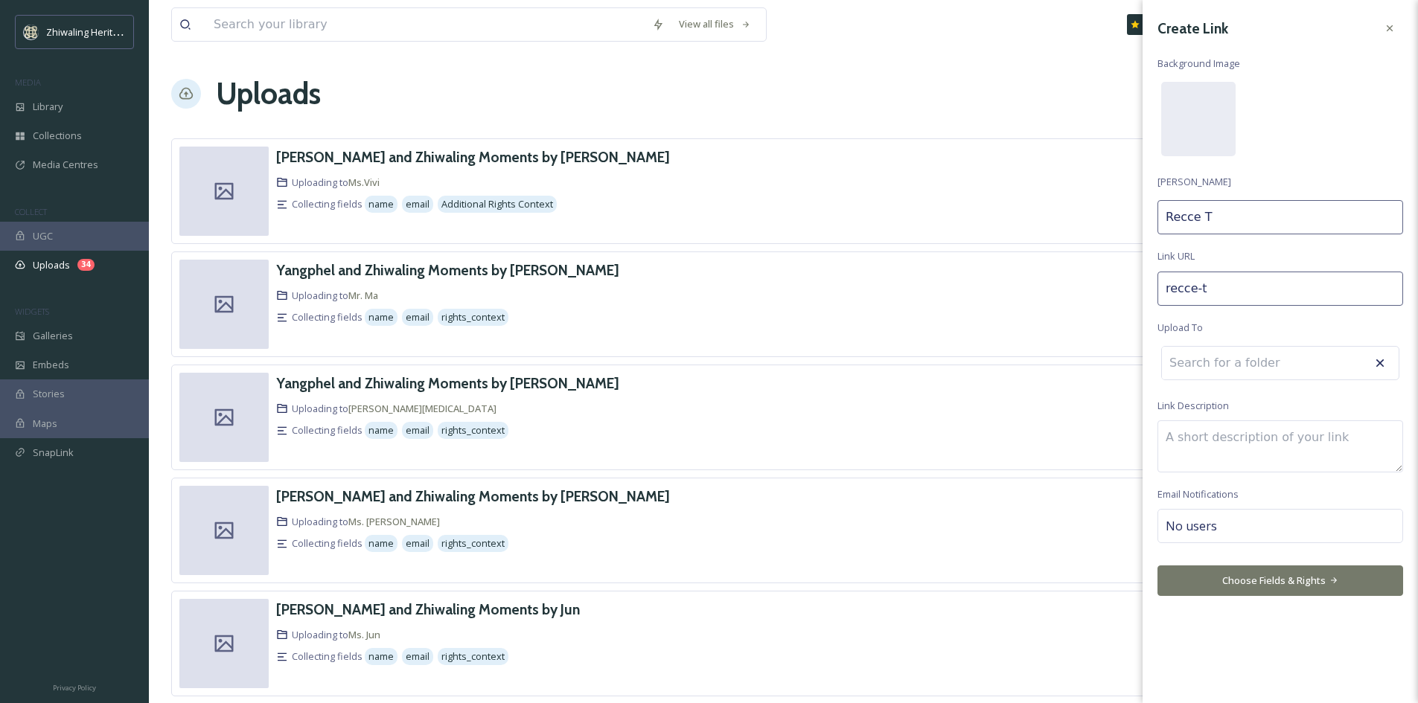
type input "recce-tr"
type input "Recce Tr"
type input "recce-tri"
type input "Recce Tri"
type input "recce-trip"
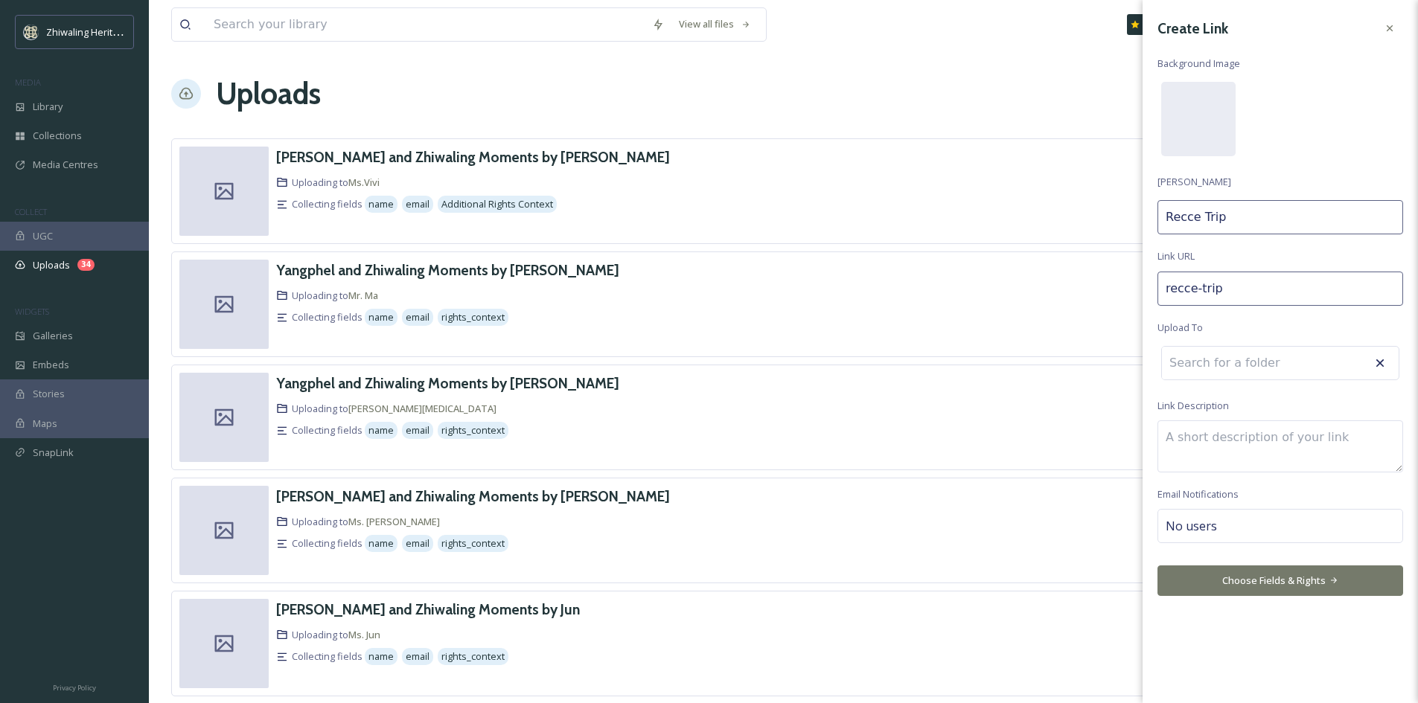
type input "Recce Trip,"
type input "recce-trip-"
type input "Recce Trip,"
type input "recce-trip-t"
type input "Recce Trip, T"
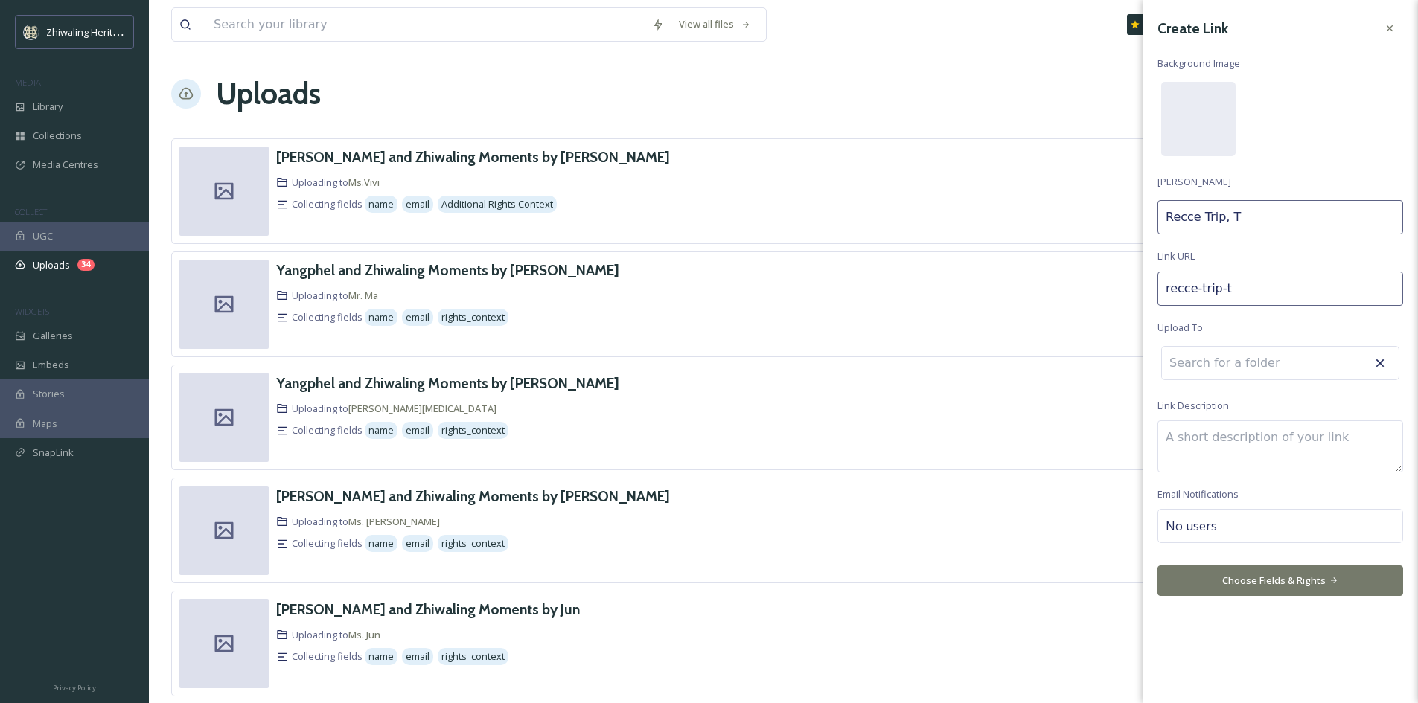
type input "recce-trip-te"
type input "Recce Trip, Te"
type input "recce-trip-tea"
type input "Recce Trip, Tea"
type input "recce-trip-team"
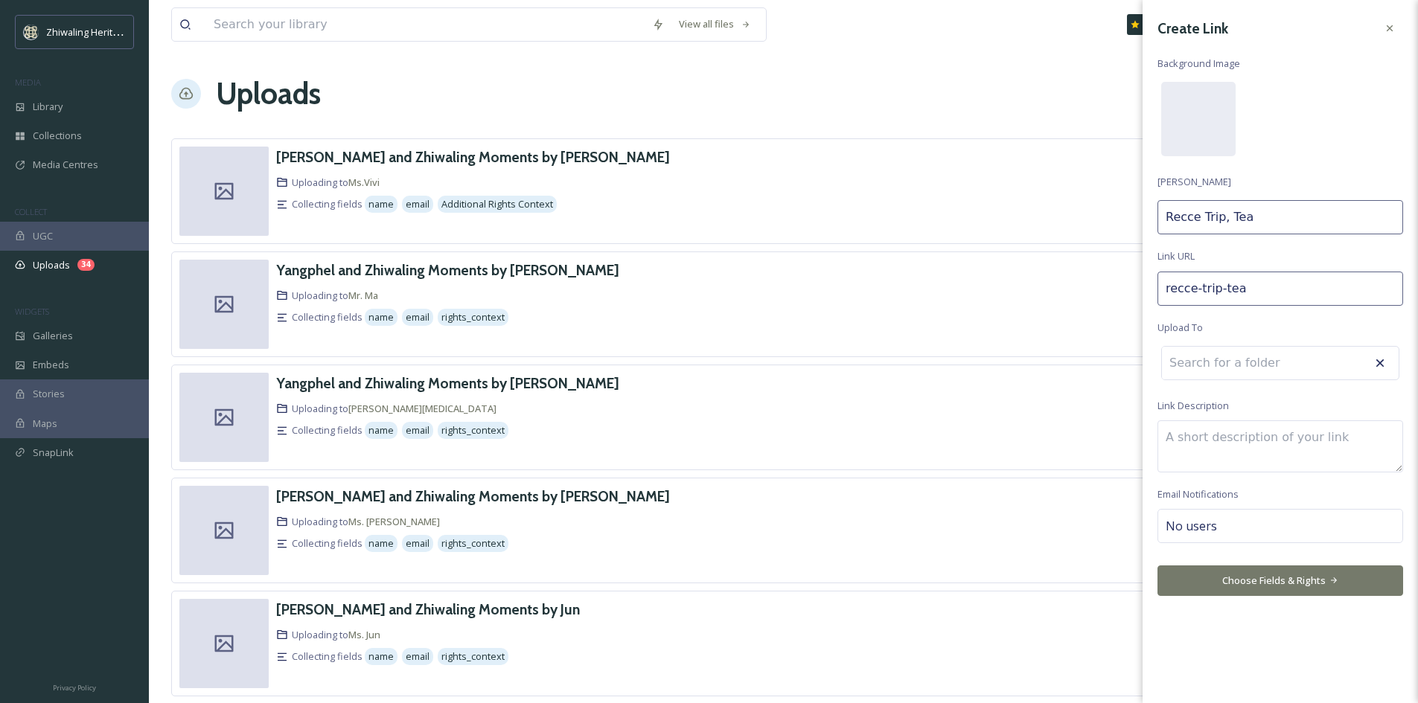
type input "Recce Trip, Team"
type input "recce-trip-team-"
type input "Recce Trip, Team"
type input "recce-trip-team-2"
type input "Recce Trip, Team 2"
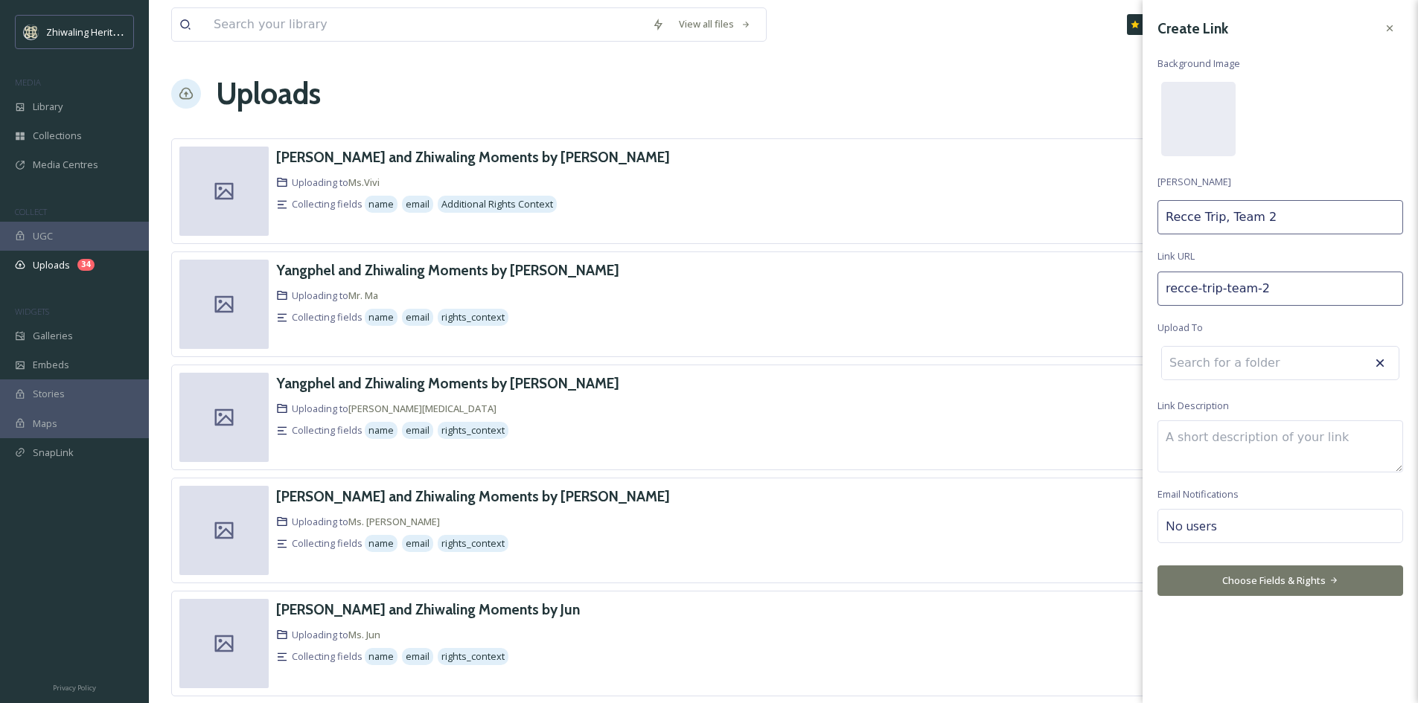
click at [1203, 367] on input at bounding box center [1244, 363] width 164 height 33
type input "r"
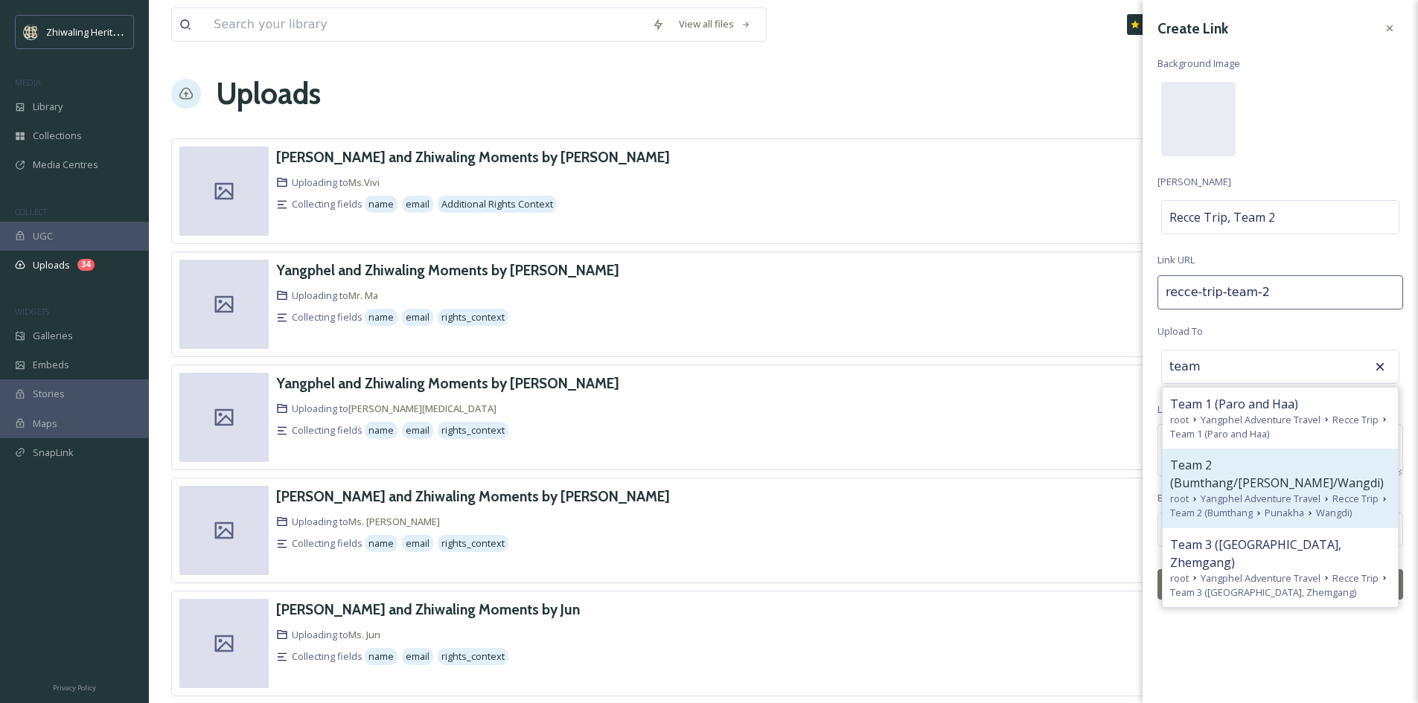
click at [1209, 465] on span "Team 2 (Bumthang/[PERSON_NAME]/Wangdi)" at bounding box center [1280, 474] width 220 height 36
type input "Team 2 (Bumthang/[PERSON_NAME]/Wangdi)"
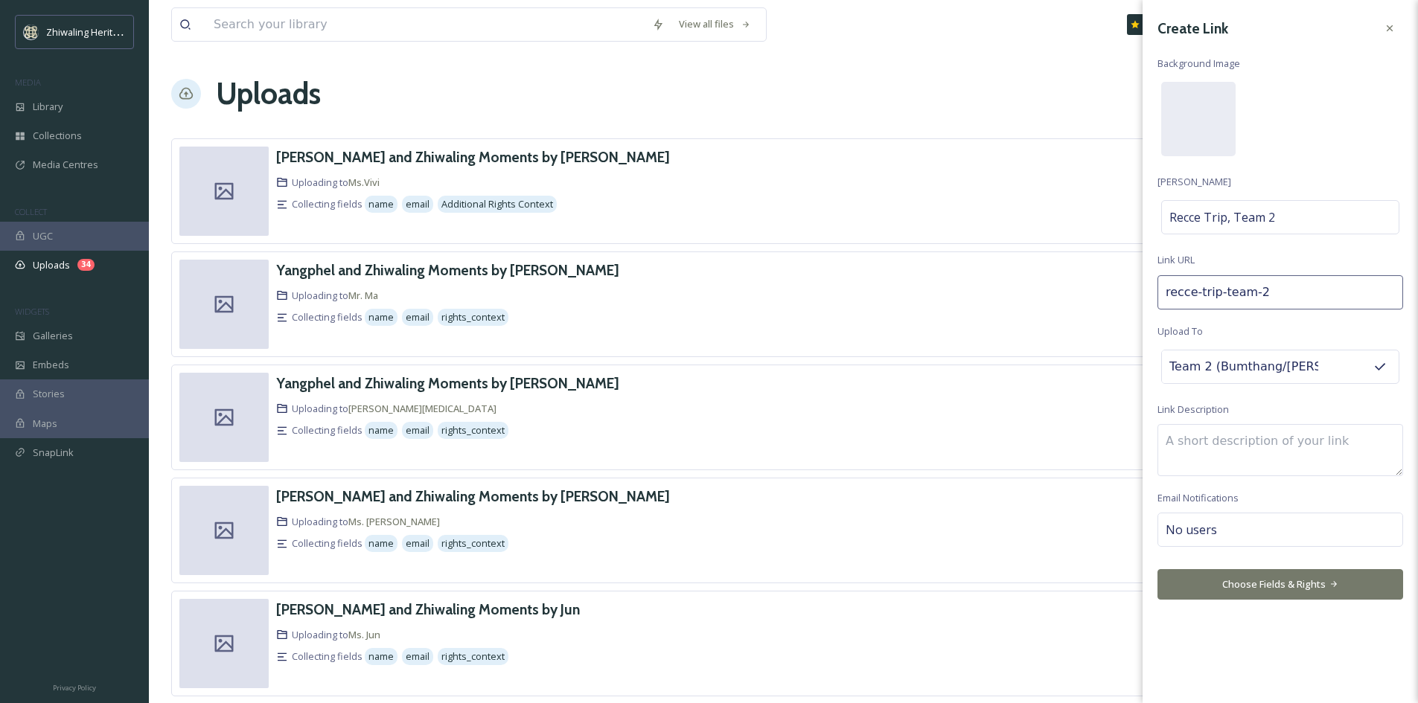
click at [1235, 531] on div "No users" at bounding box center [1280, 530] width 246 height 34
click at [1235, 531] on input at bounding box center [1239, 530] width 149 height 18
type input "do"
click at [1221, 567] on span "[PERSON_NAME]" at bounding box center [1203, 565] width 74 height 14
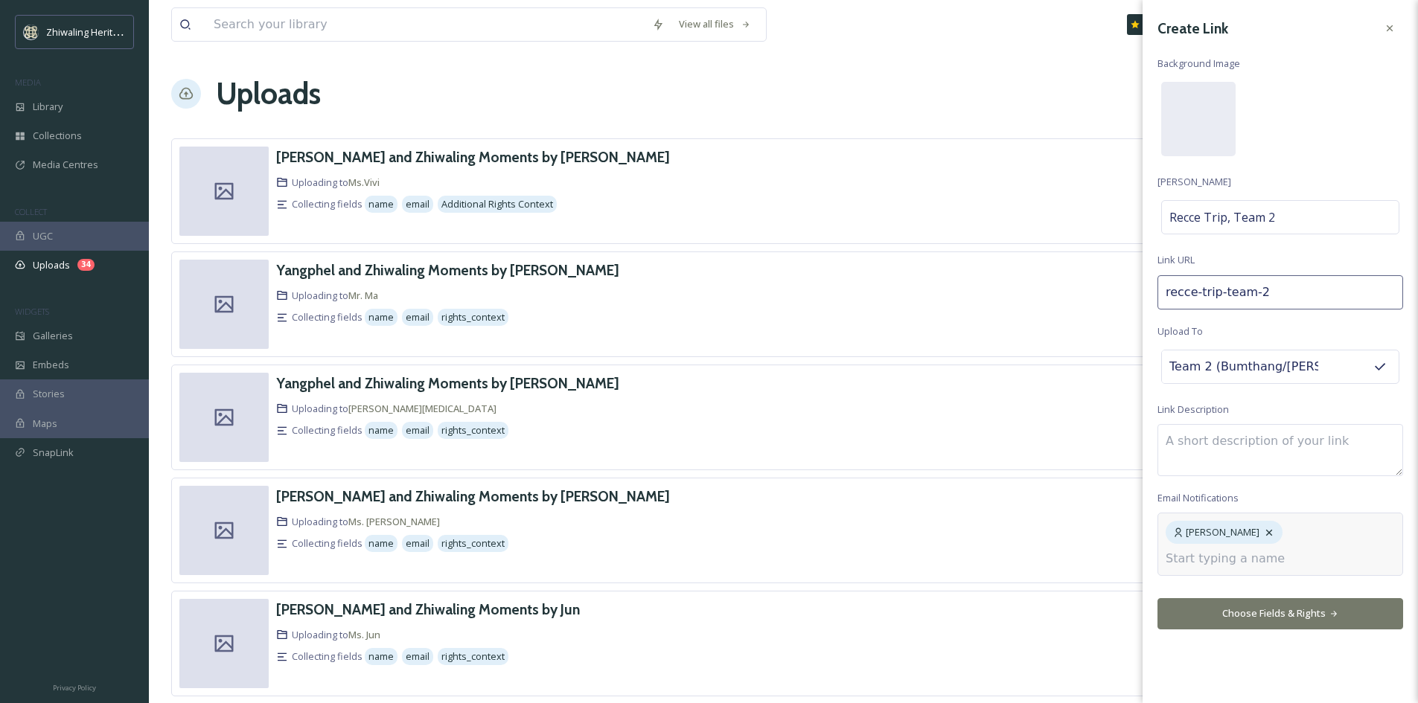
click at [1212, 613] on div "Create Link Background Image [PERSON_NAME] Recce Trip, Team 2 Link URL recce-tr…" at bounding box center [1279, 351] width 275 height 703
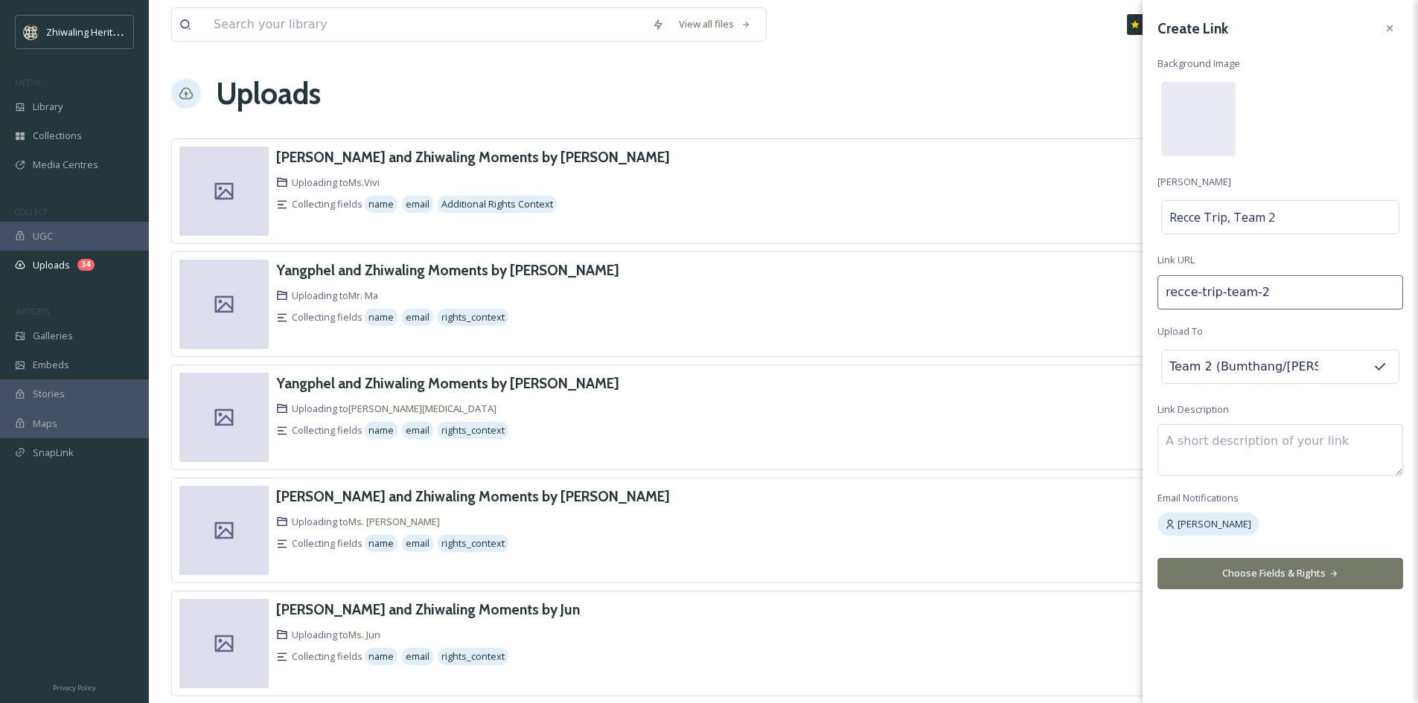
click at [1240, 577] on button "Choose Fields & Rights" at bounding box center [1280, 573] width 246 height 31
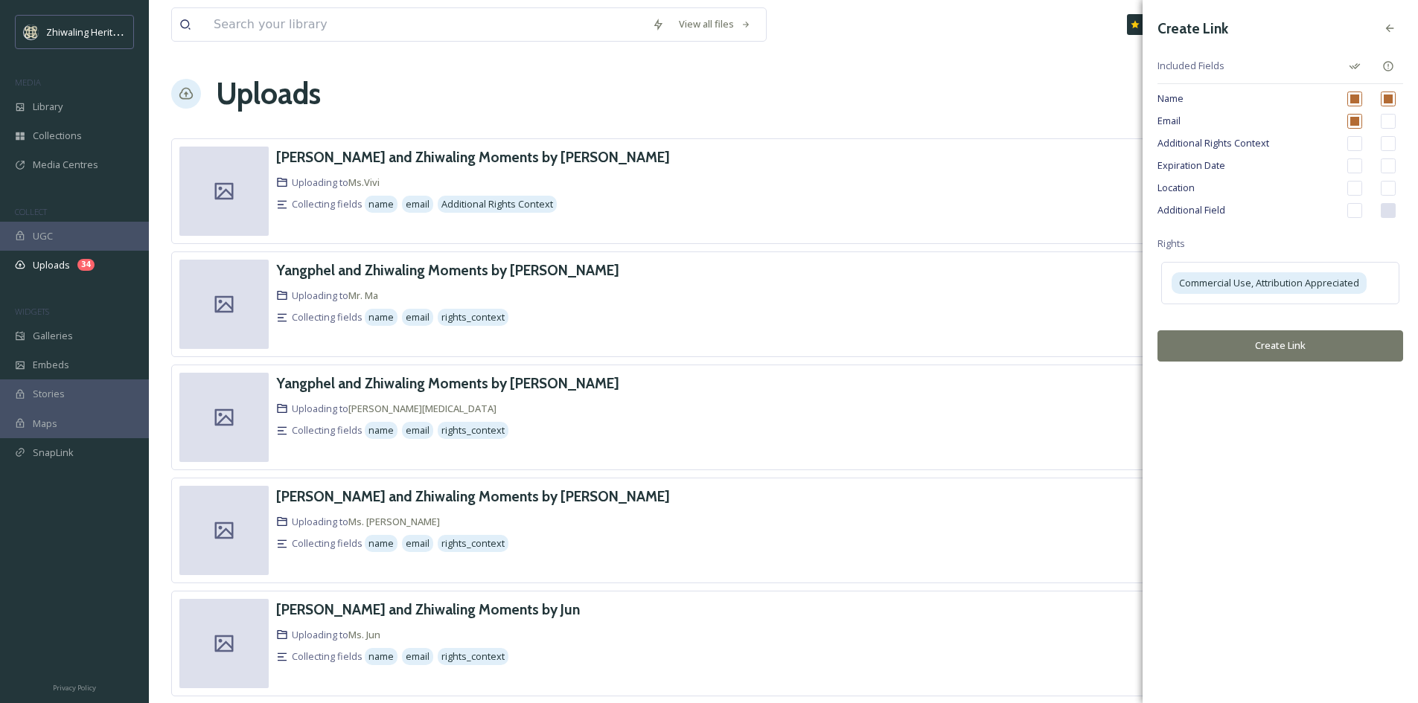
click at [1351, 184] on input "checkbox" at bounding box center [1354, 188] width 15 height 15
checkbox input "true"
click at [1294, 348] on button "Create Link" at bounding box center [1280, 345] width 246 height 31
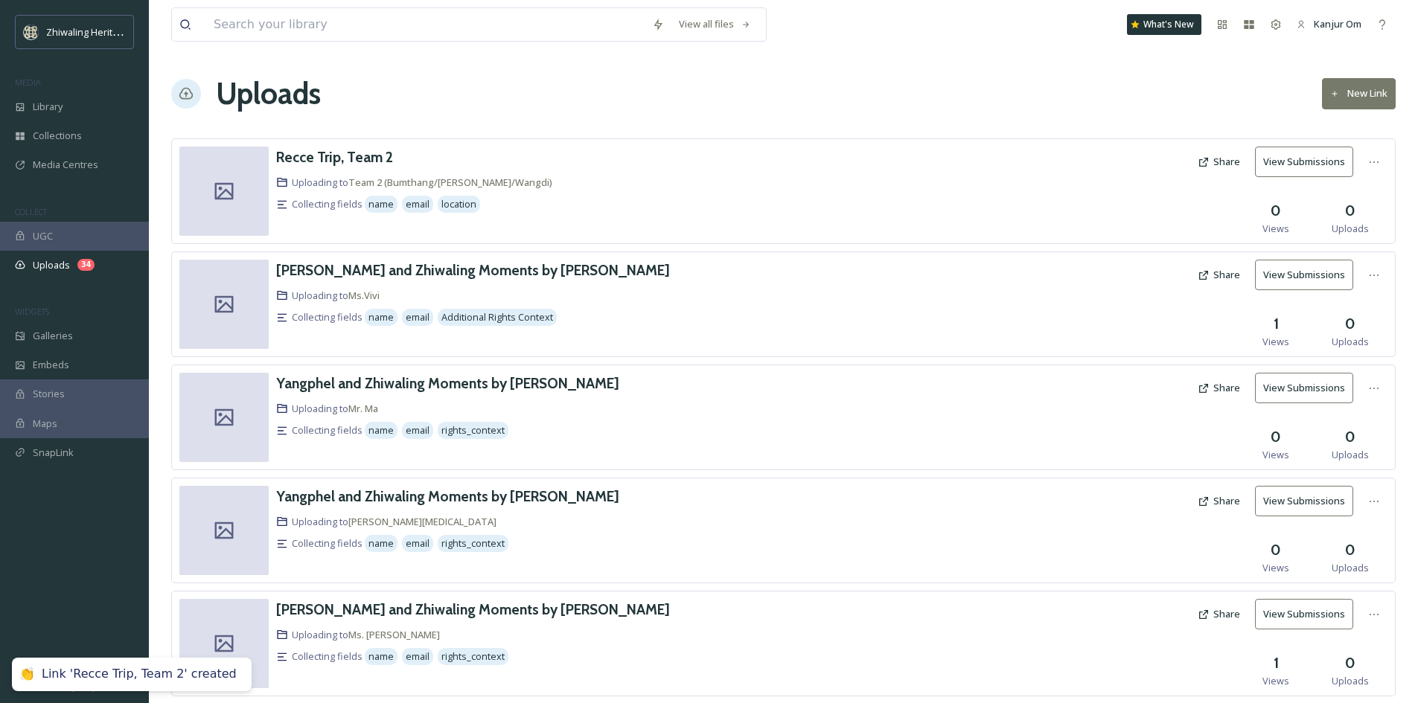
click at [1343, 94] on button "New Link" at bounding box center [1359, 93] width 74 height 31
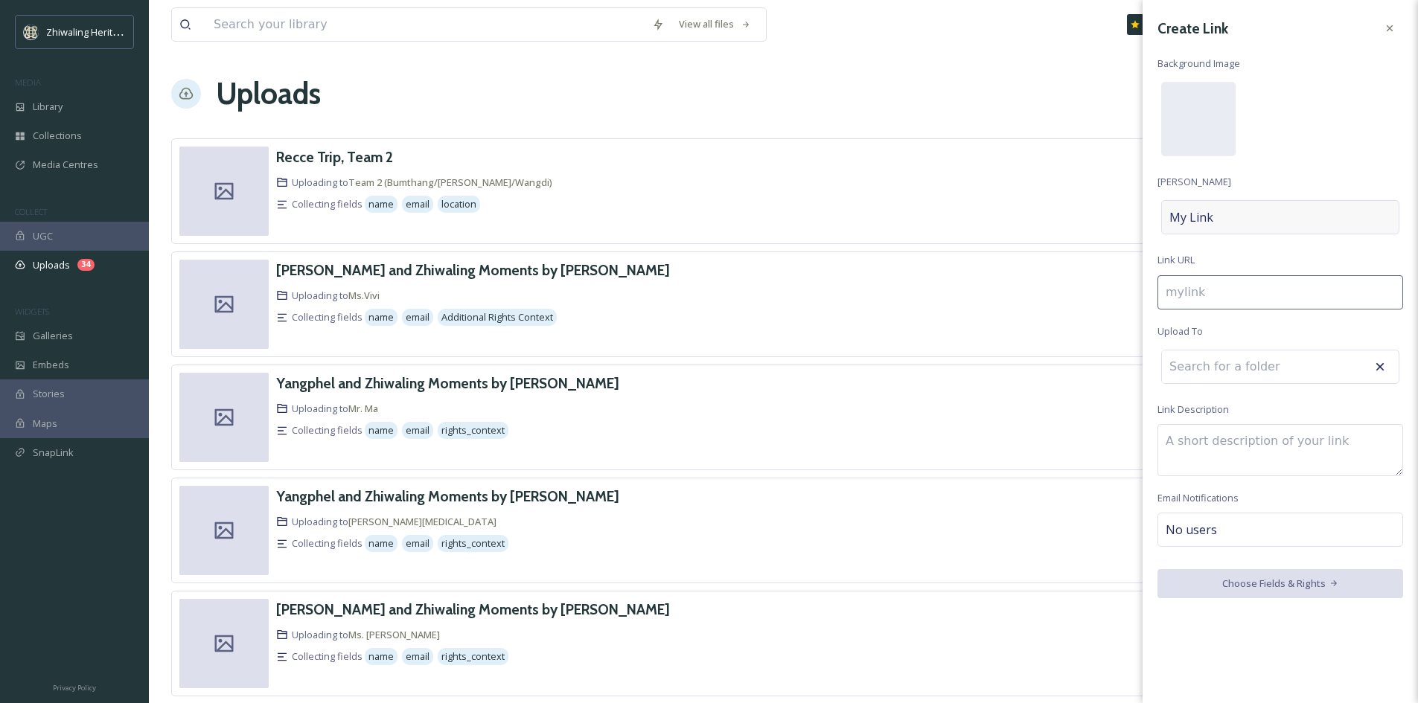
click at [1282, 216] on div "My Link" at bounding box center [1280, 217] width 238 height 34
type input "r"
type input "R"
type input "re"
type input "Re"
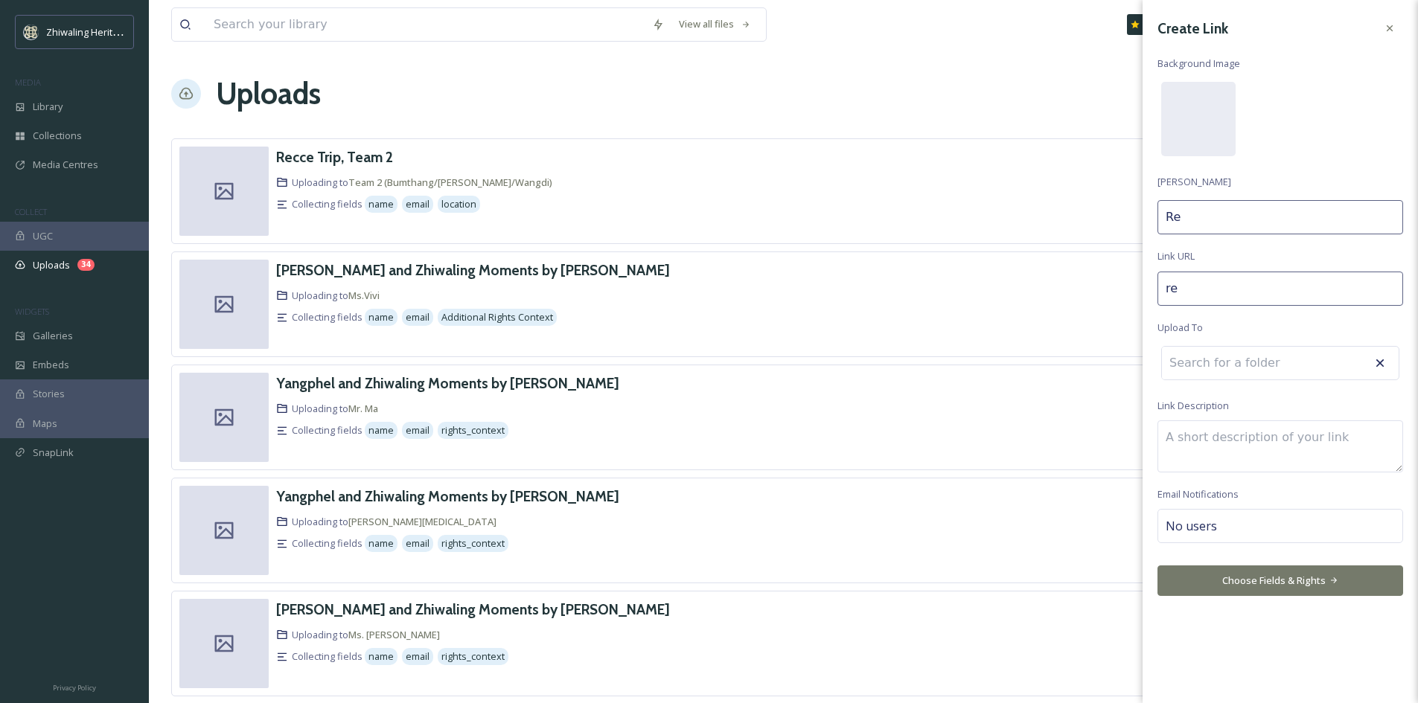
type input "rec"
type input "Rec"
type input "recc"
type input "Recc"
type input "recce"
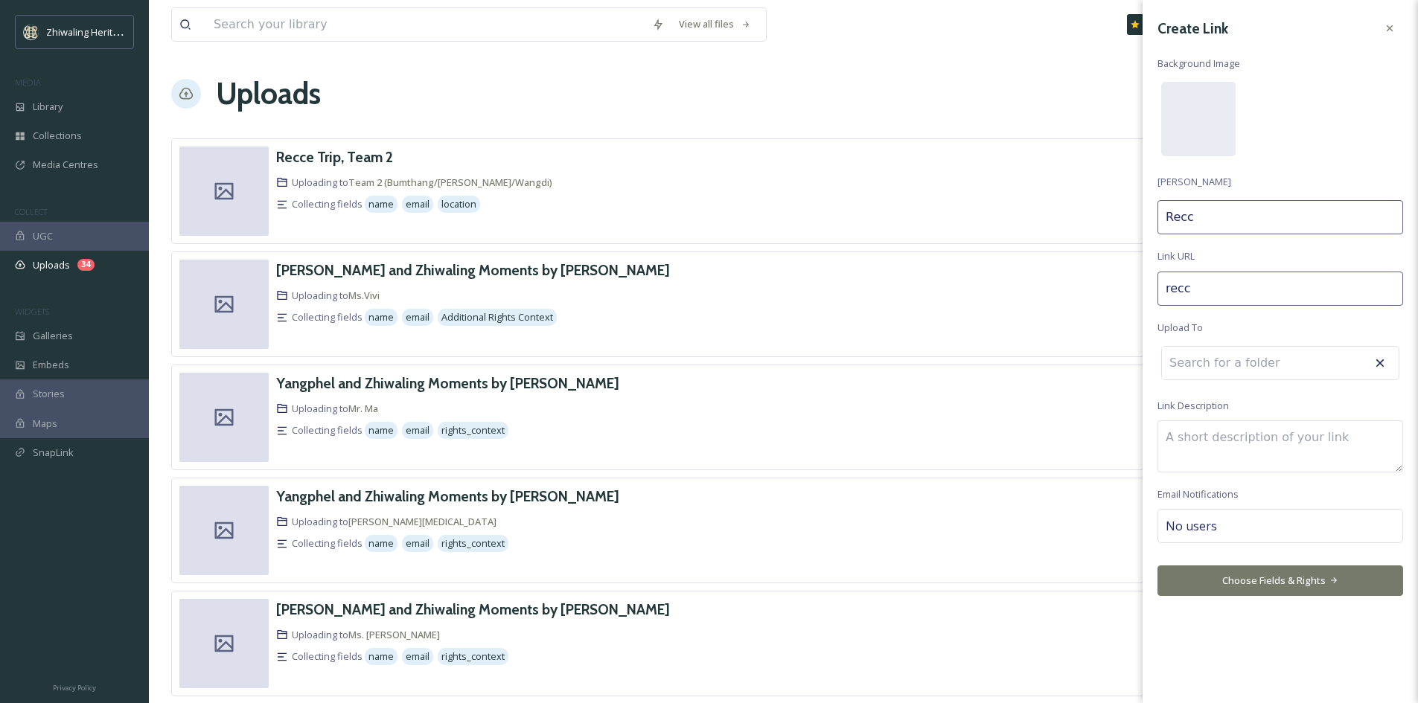
type input "Recce"
type input "recce-"
type input "Recce"
type input "recce-t"
type input "Recce T"
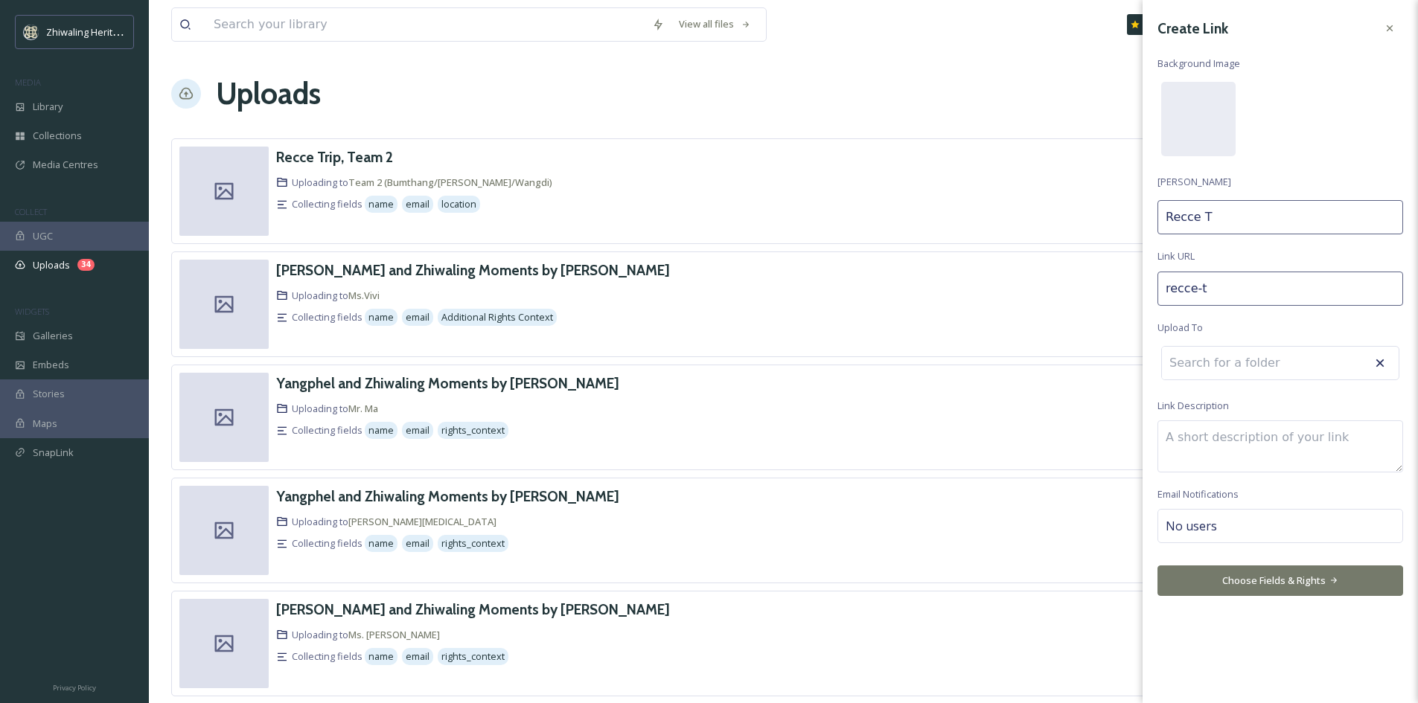
type input "recce-tr"
type input "Recce Tr"
type input "recce-tri"
type input "Recce Tri"
type input "recce-trip"
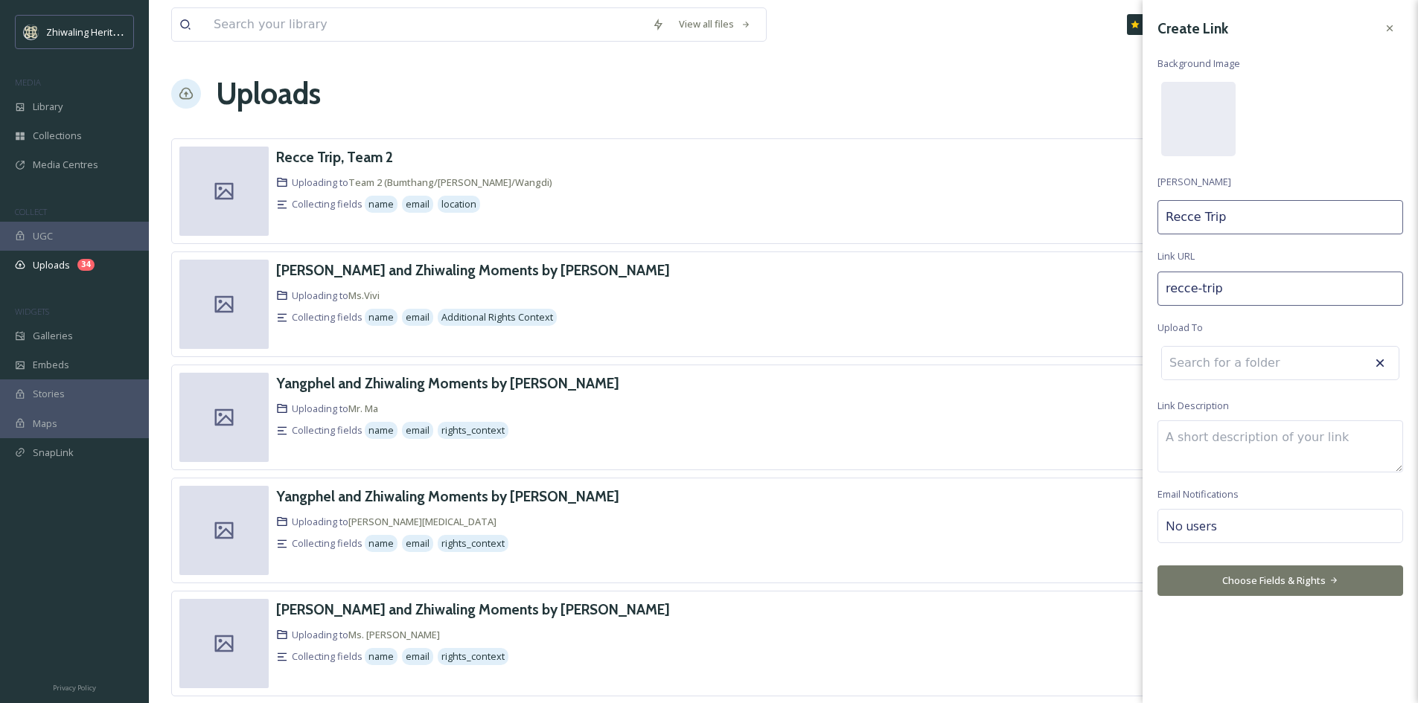
type input "Recce Trip,"
type input "recce-trip-"
type input "Recce Trip,"
type input "recce-trip-t"
type input "Recce Trip, T"
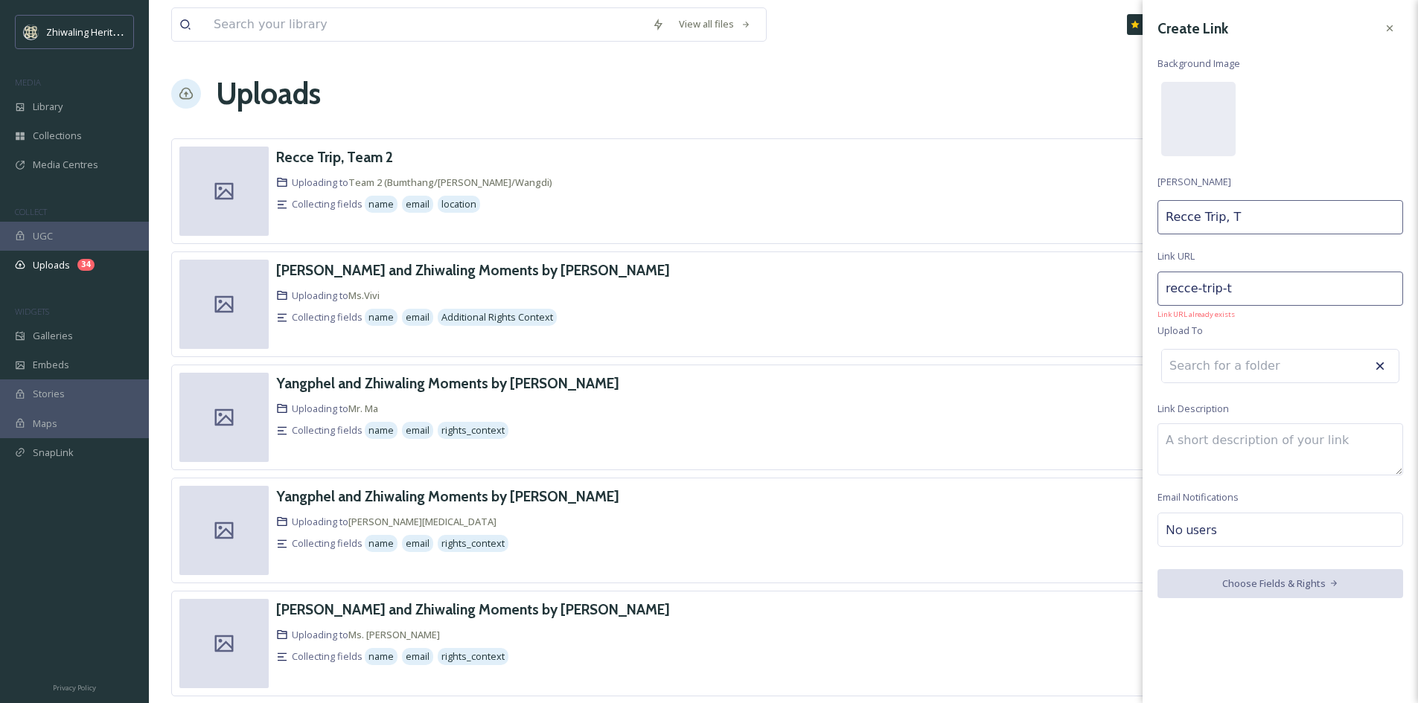
type input "recce-trip-te"
type input "Recce Trip, Te"
type input "recce-trip-tea"
type input "Recce Trip, Tea"
type input "recce-trip-team"
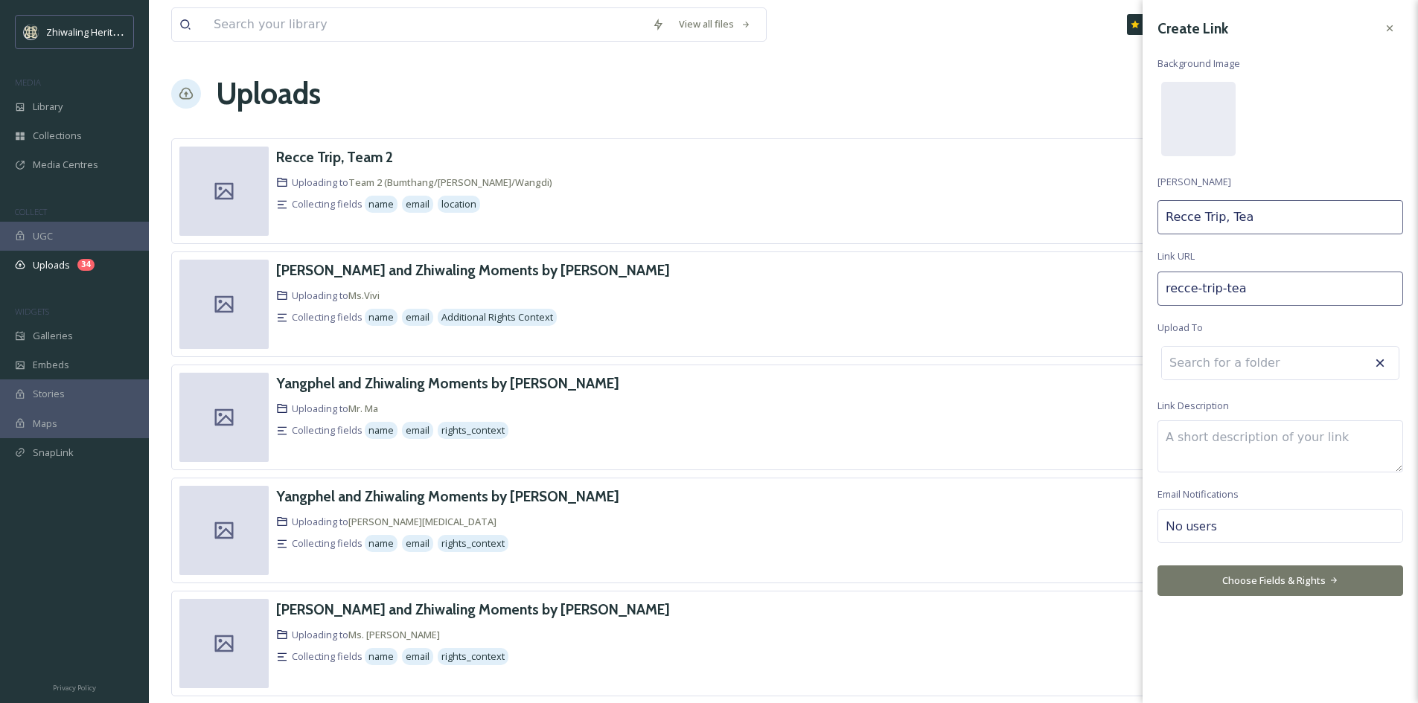
type input "Recce Trip, Team"
type input "recce-trip-team-"
type input "Recce Trip, Team"
type input "recce-trip-team-3"
type input "Recce Trip, Team 3"
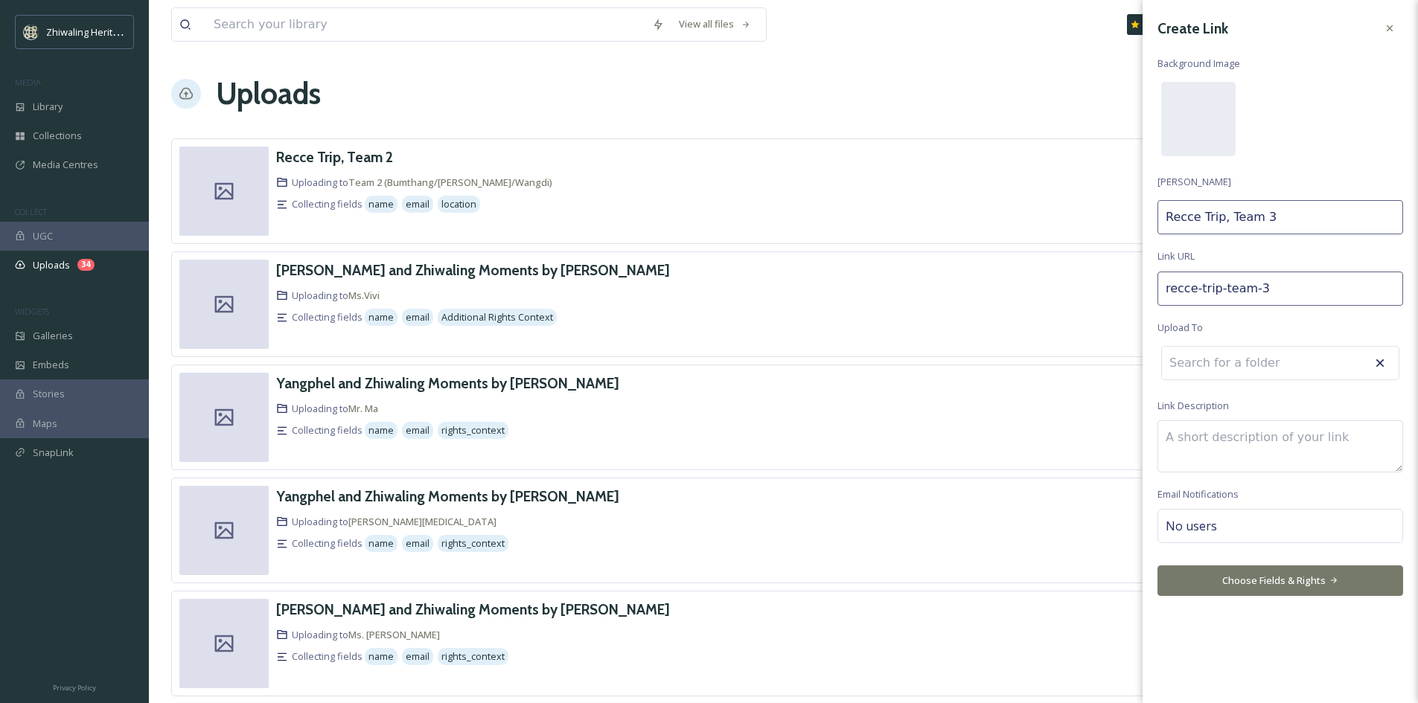
click at [1232, 365] on input at bounding box center [1244, 363] width 164 height 33
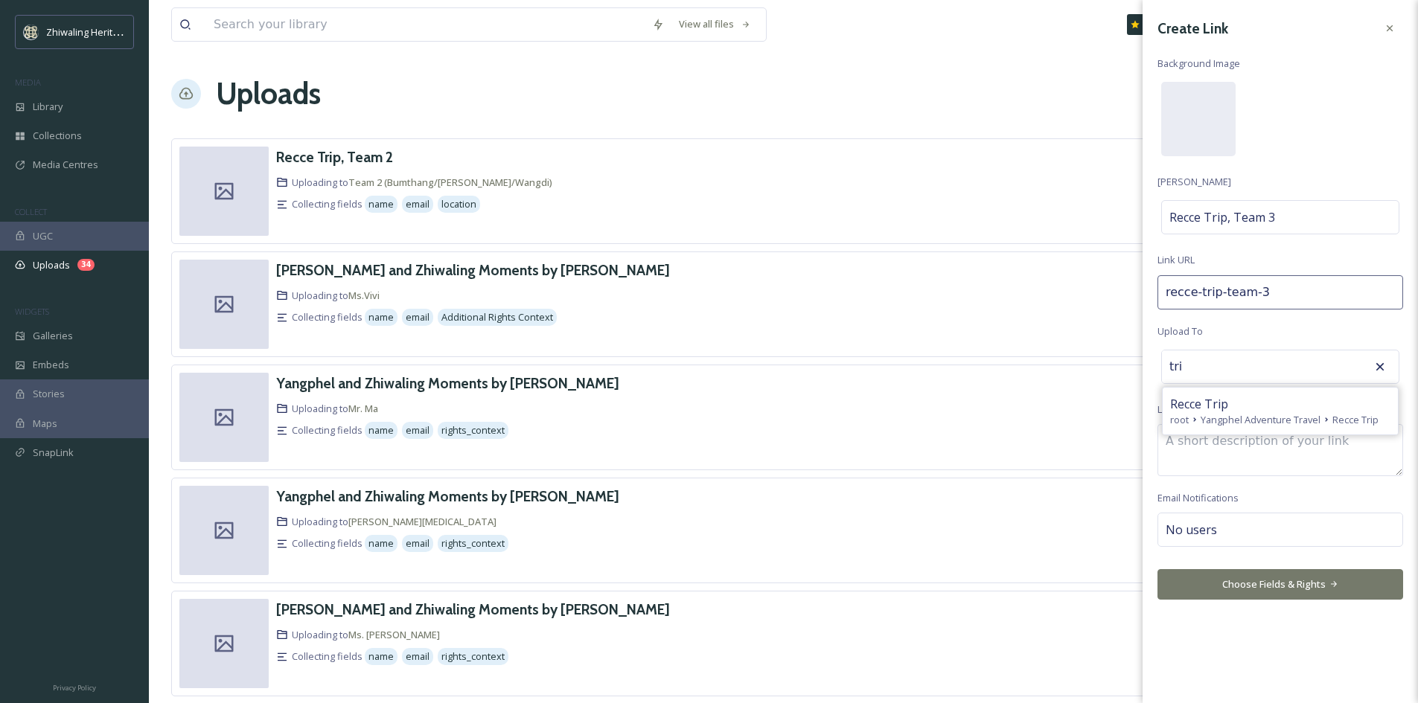
click at [1244, 366] on input "tri" at bounding box center [1244, 367] width 164 height 33
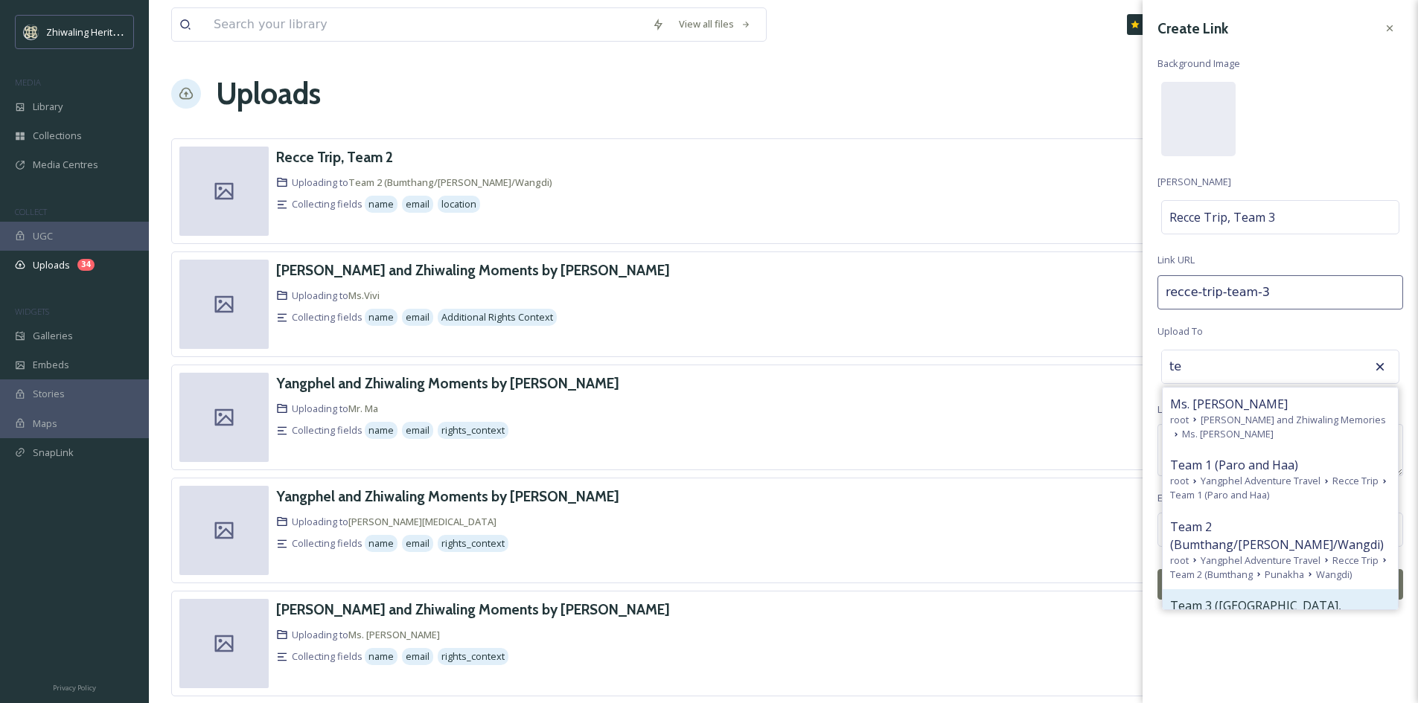
click at [1232, 597] on span "Team 3 ([GEOGRAPHIC_DATA], Zhemgang)" at bounding box center [1280, 615] width 220 height 36
type input "Team 3 ([GEOGRAPHIC_DATA], Zhemgang)"
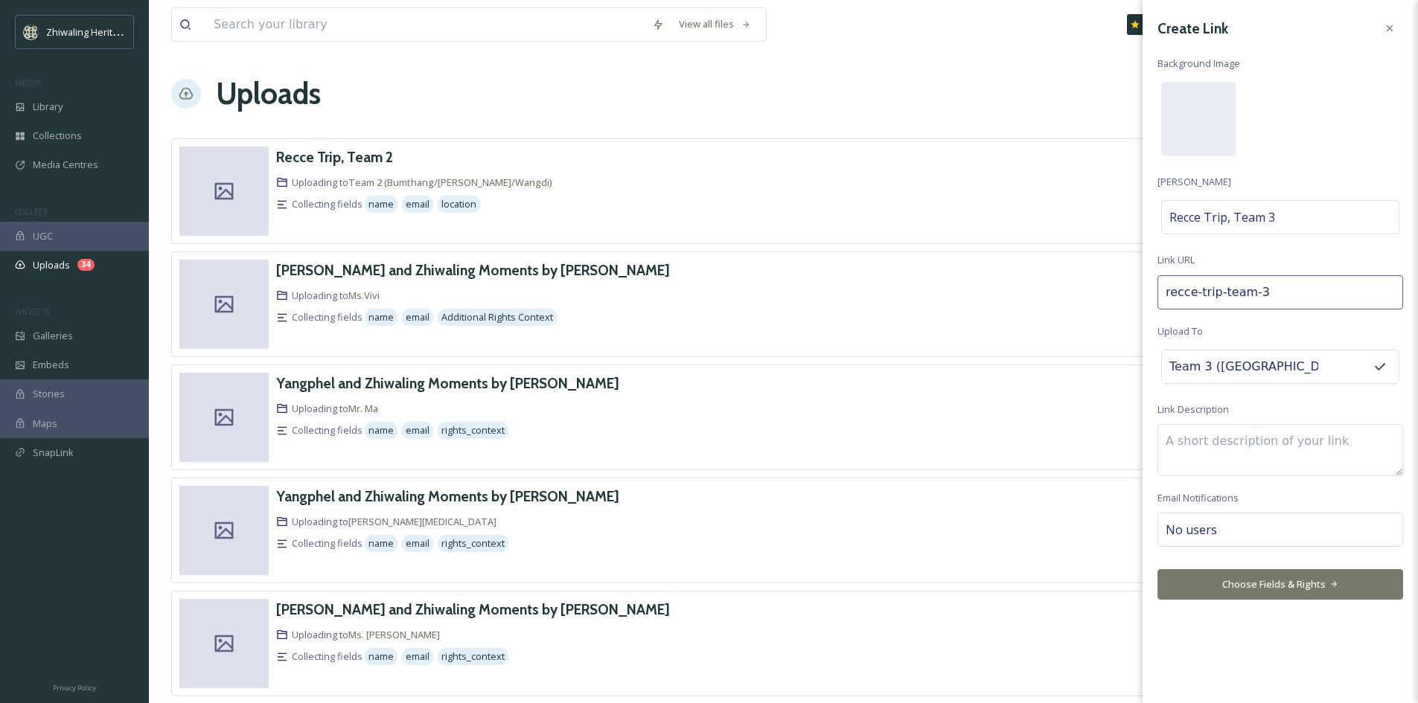
click at [1259, 533] on div "No users" at bounding box center [1280, 530] width 246 height 34
click at [1259, 533] on input at bounding box center [1239, 530] width 149 height 18
type input "d"
click at [1249, 566] on div "[PERSON_NAME]" at bounding box center [1280, 565] width 243 height 29
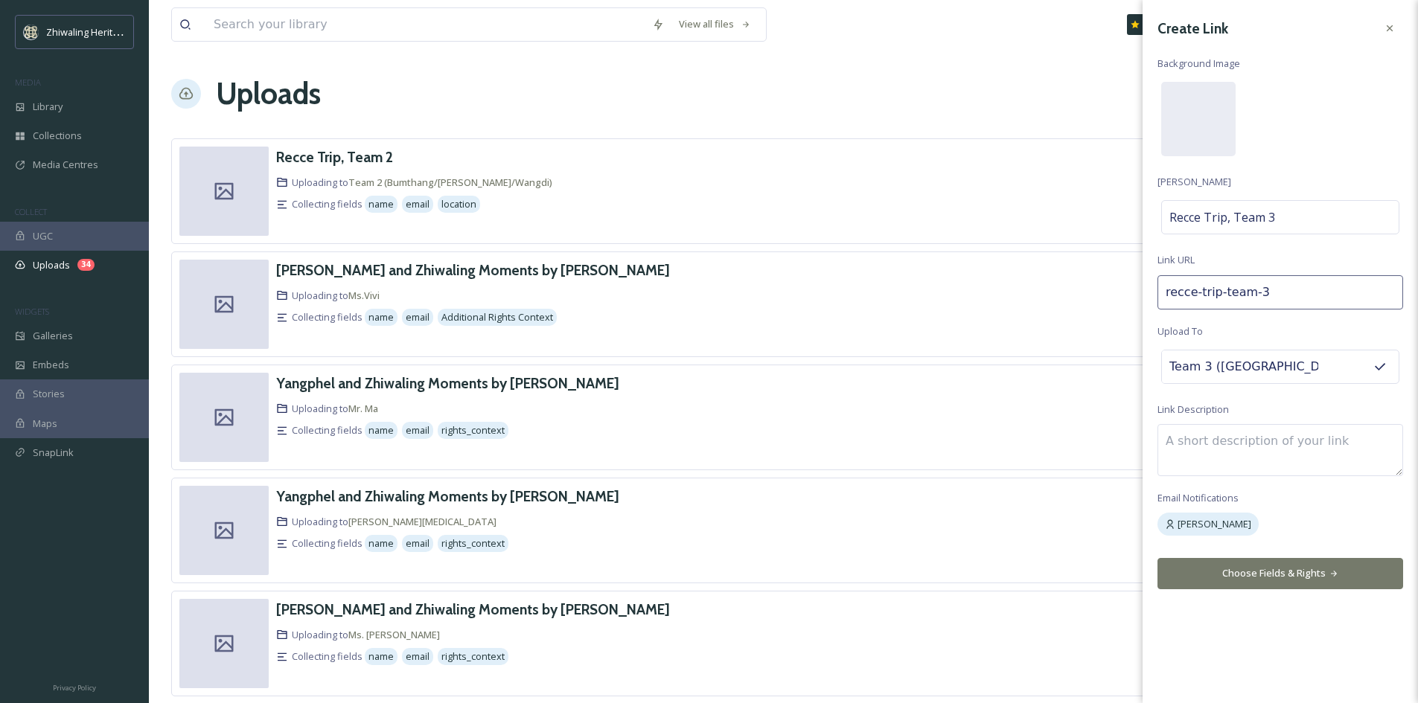
click at [1239, 608] on div "Create Link Background Image [PERSON_NAME] Recce Trip, Team 3 Link URL recce-tr…" at bounding box center [1279, 351] width 275 height 703
click at [1270, 569] on button "Choose Fields & Rights" at bounding box center [1280, 573] width 246 height 31
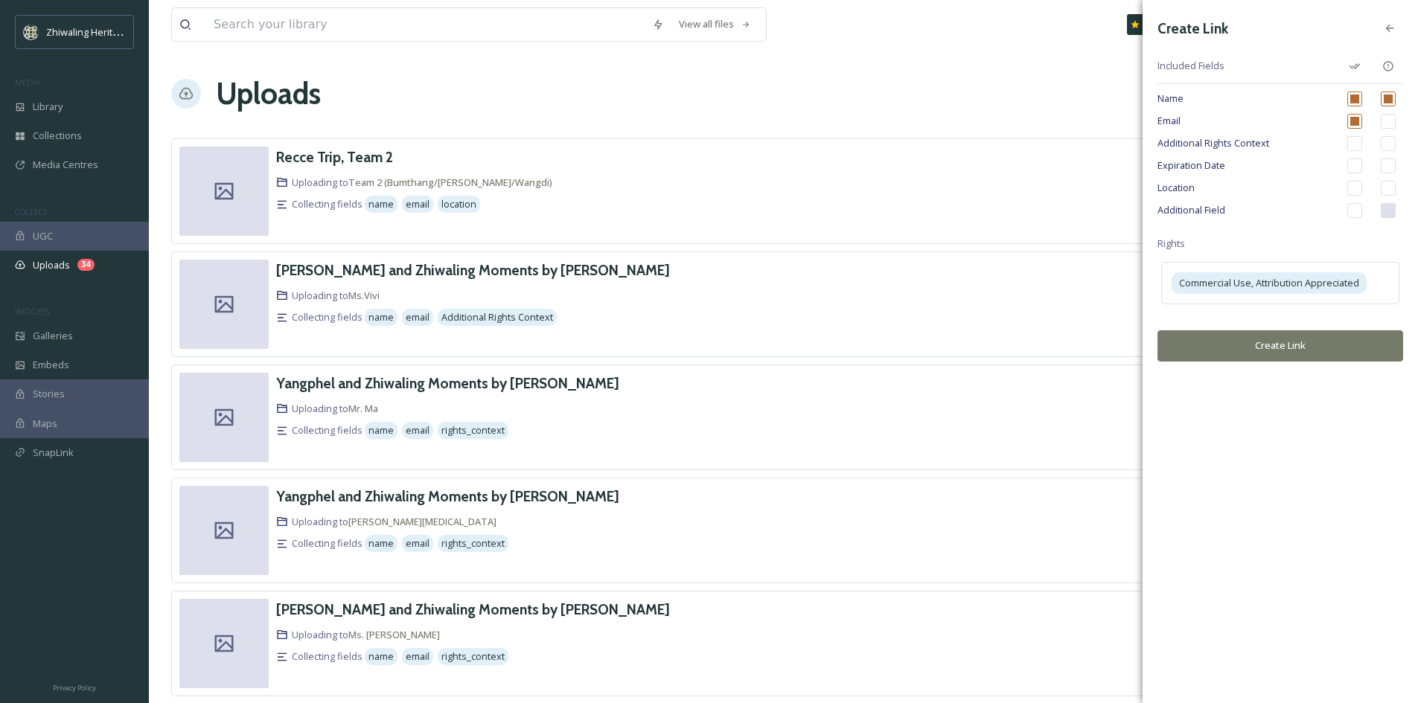
click at [1353, 191] on input "checkbox" at bounding box center [1354, 188] width 15 height 15
checkbox input "true"
click at [1385, 188] on input "checkbox" at bounding box center [1388, 188] width 15 height 15
checkbox input "true"
click at [1340, 338] on button "Create Link" at bounding box center [1280, 345] width 246 height 31
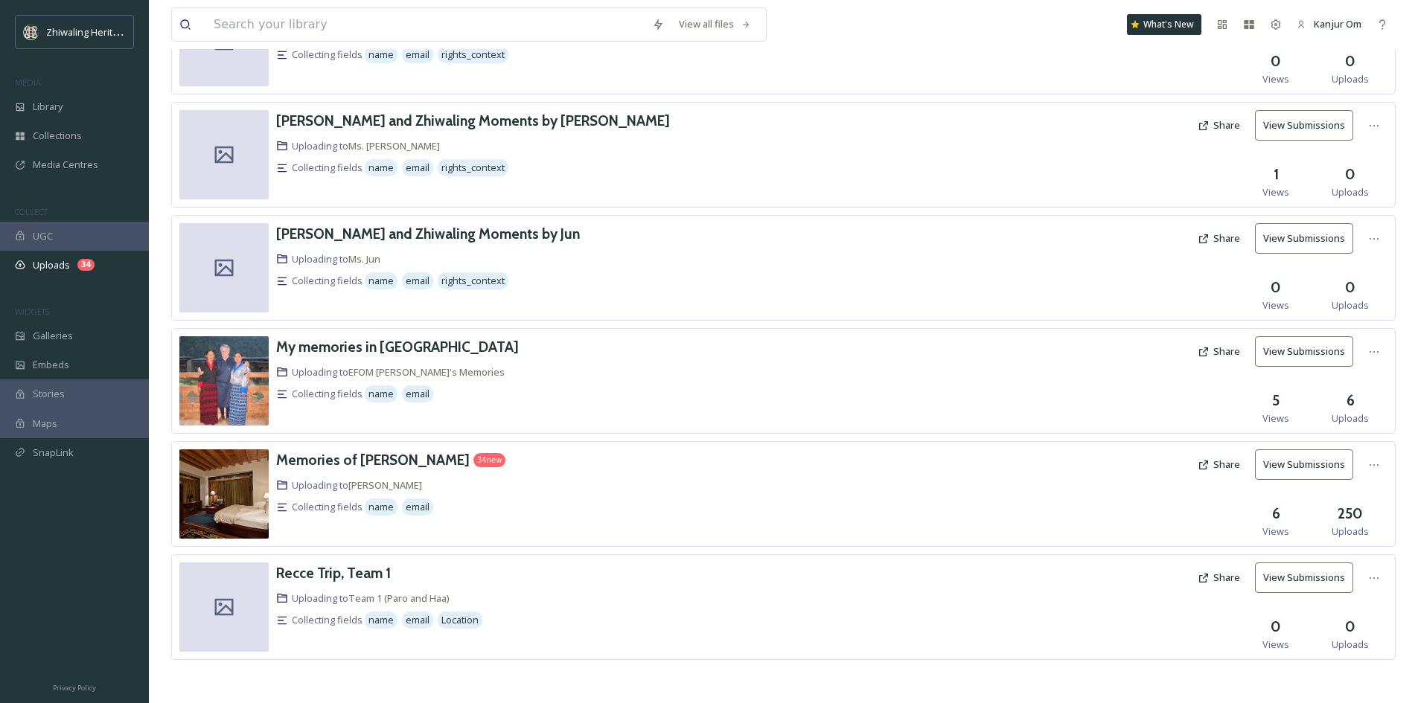
scroll to position [604, 0]
click at [1229, 580] on button "Share" at bounding box center [1218, 576] width 57 height 29
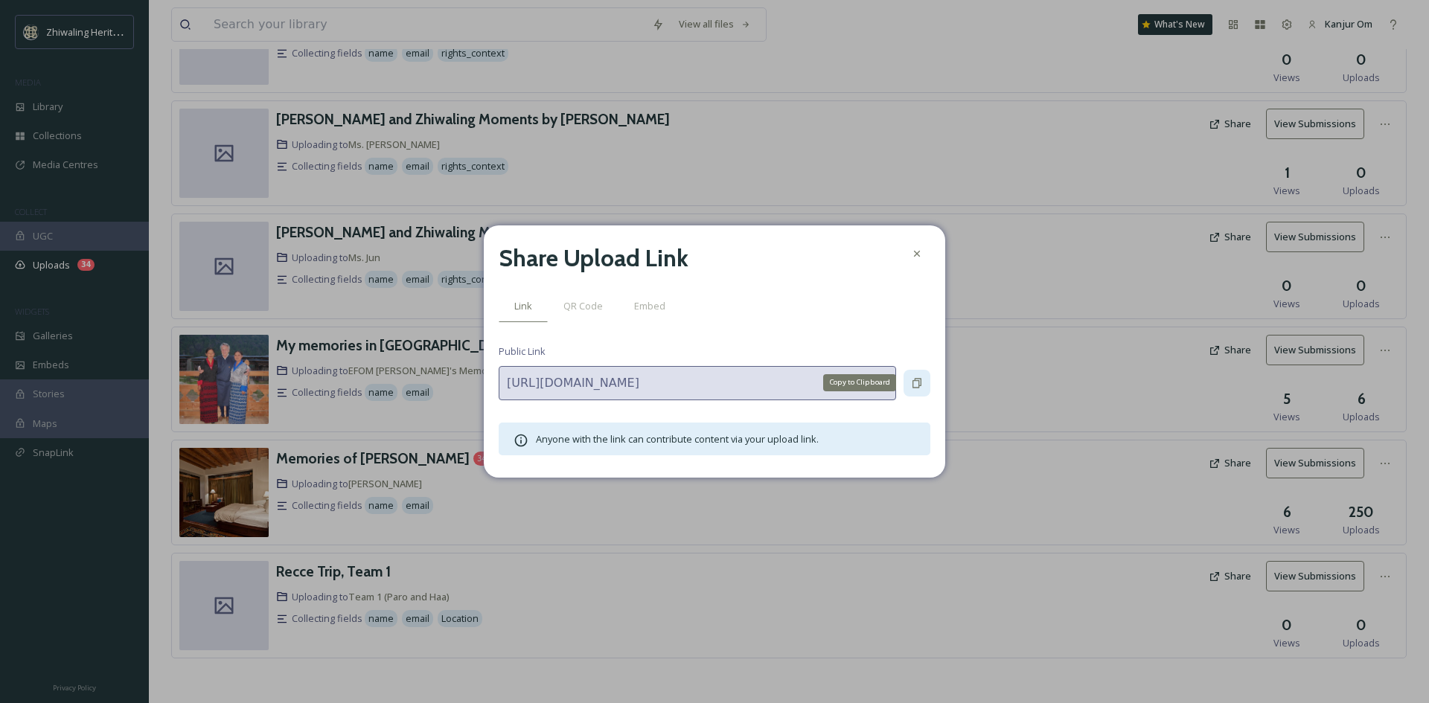
click at [911, 386] on icon at bounding box center [917, 383] width 12 height 12
click at [909, 252] on div at bounding box center [916, 253] width 27 height 27
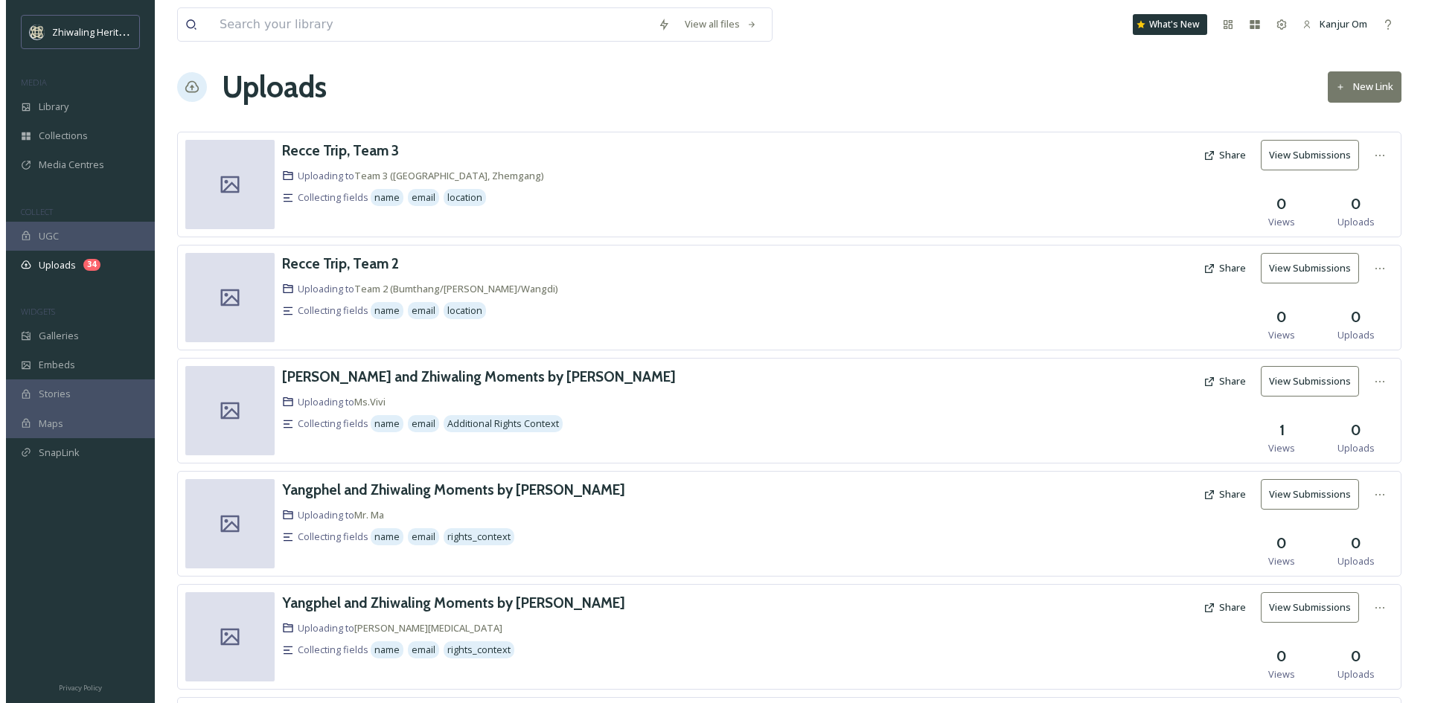
scroll to position [0, 0]
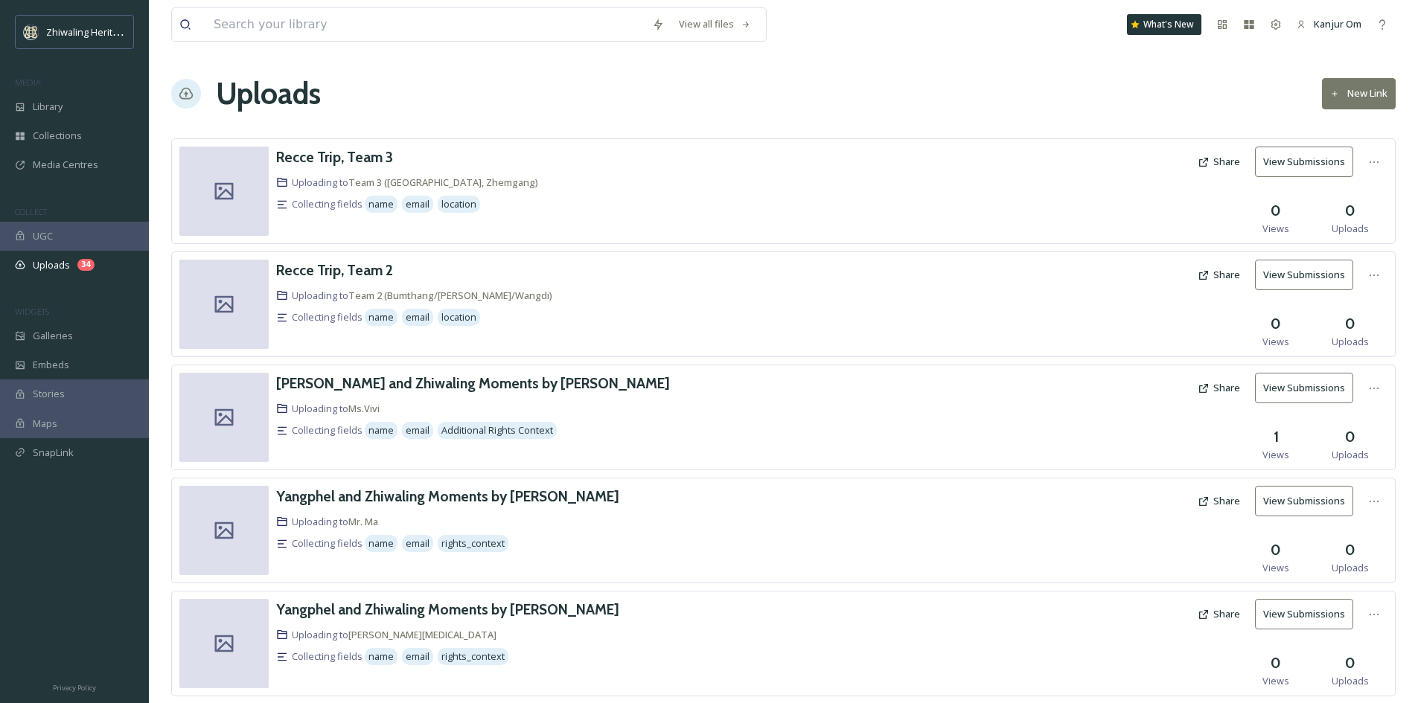
click at [1234, 275] on button "Share" at bounding box center [1218, 274] width 57 height 29
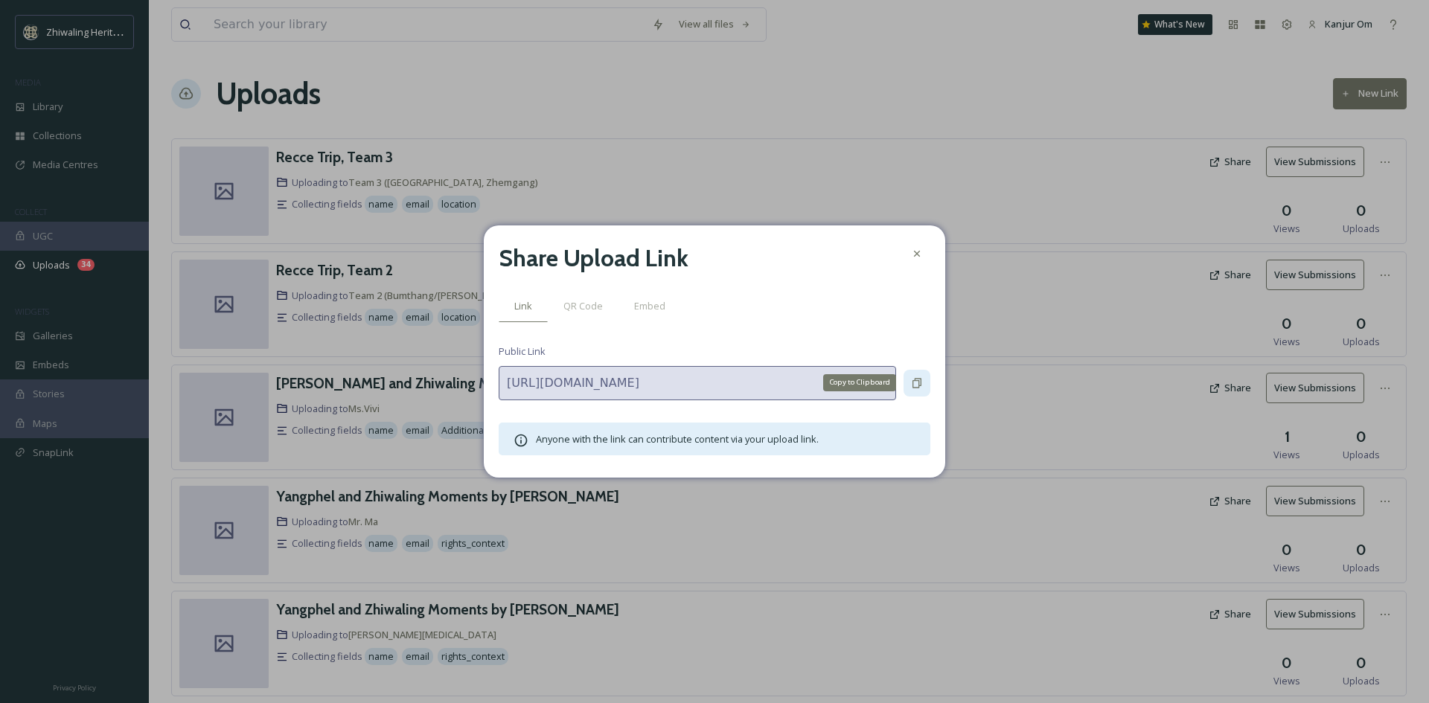
click at [913, 373] on div "Copy to Clipboard" at bounding box center [916, 383] width 27 height 27
click at [922, 254] on icon at bounding box center [917, 254] width 12 height 12
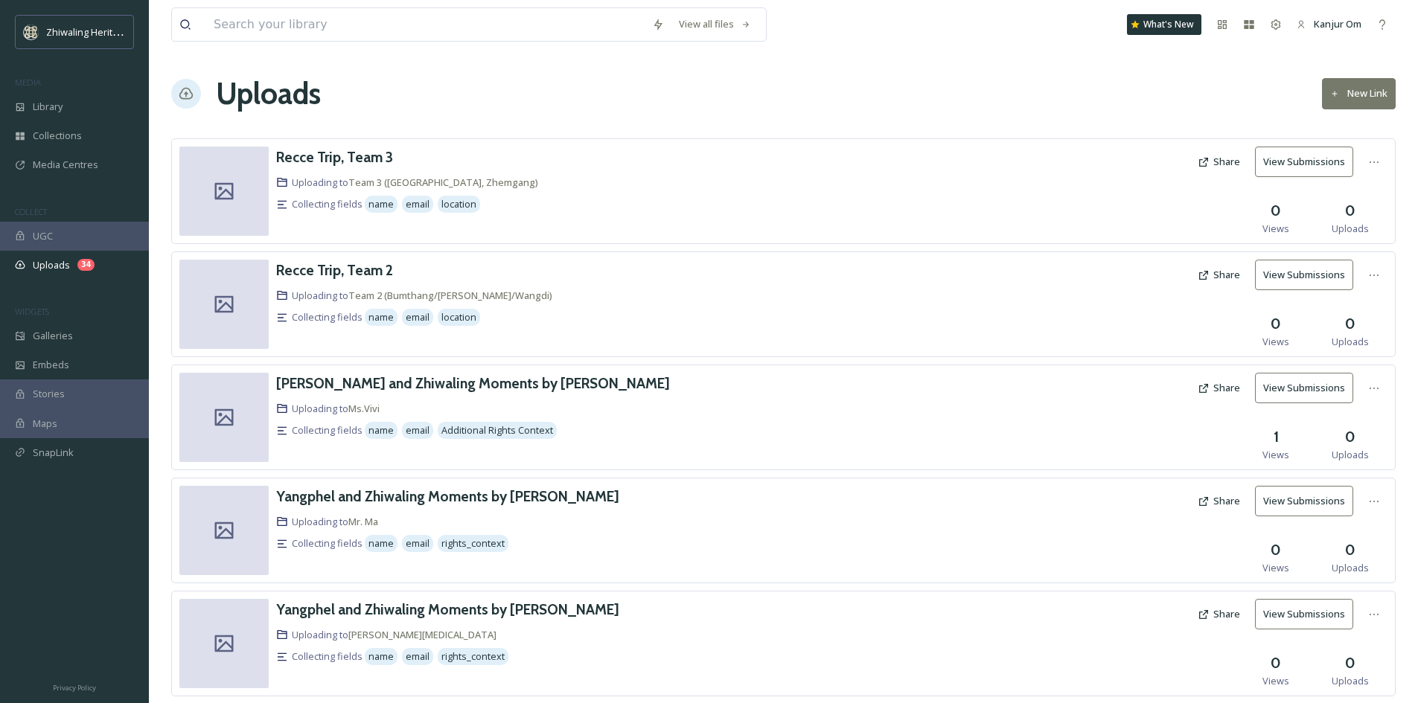
click at [1227, 161] on button "Share" at bounding box center [1218, 161] width 57 height 29
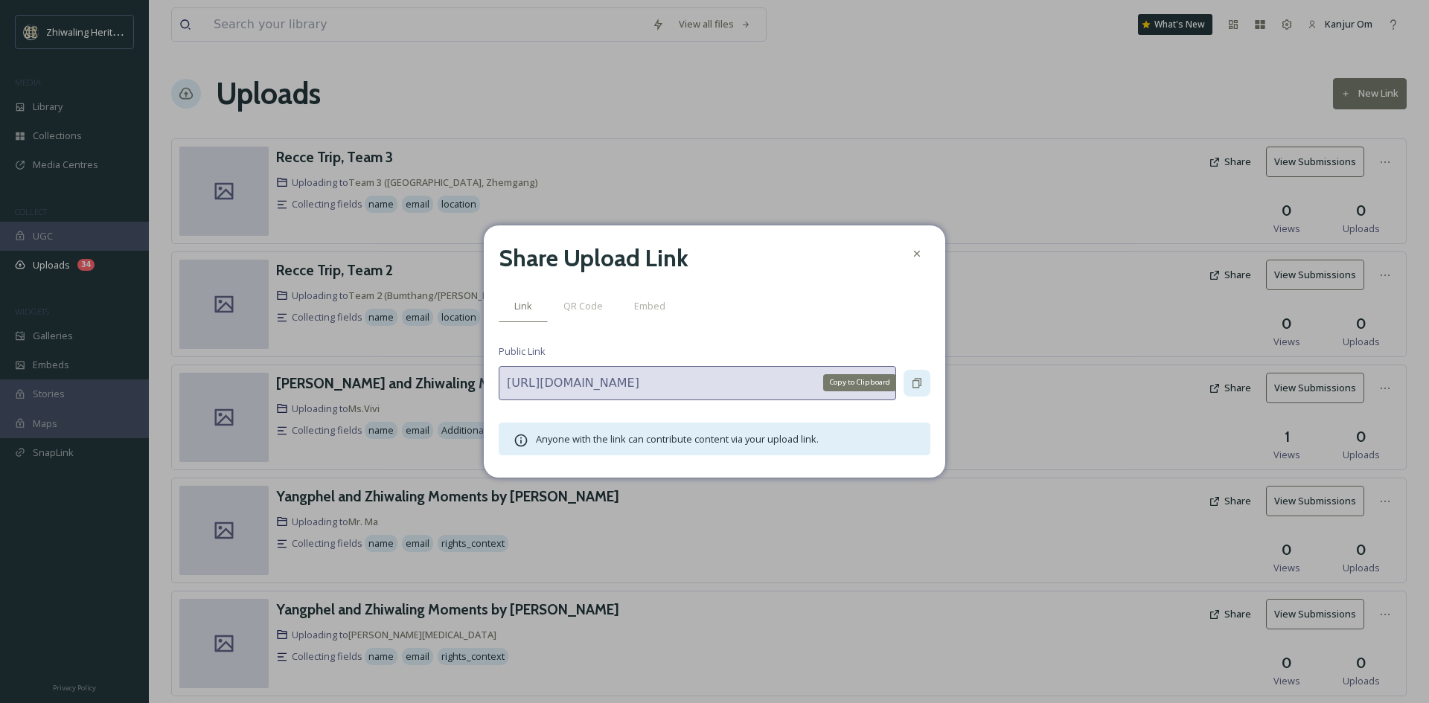
click at [924, 386] on div "Copy to Clipboard" at bounding box center [916, 383] width 27 height 27
